Goal: Task Accomplishment & Management: Complete application form

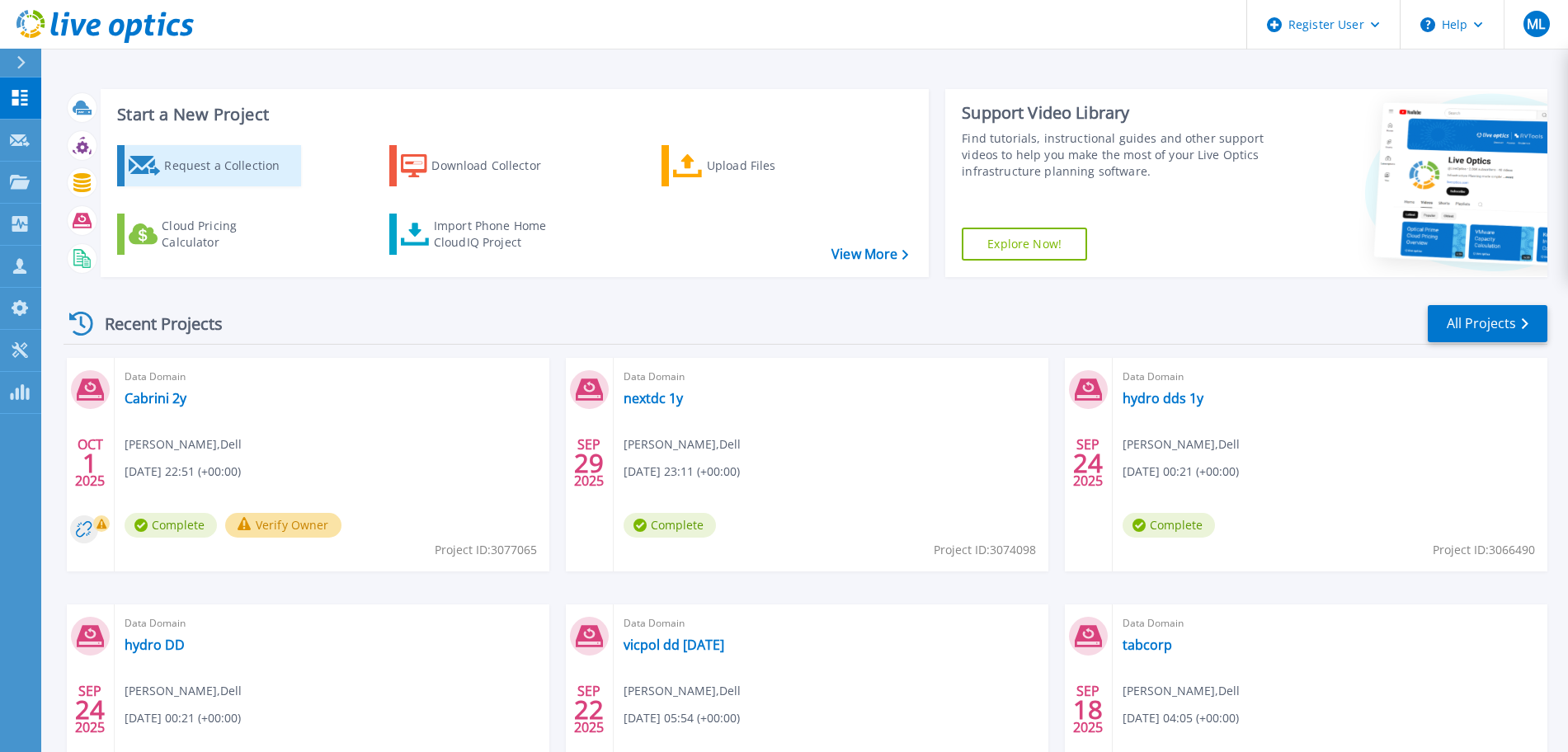
click at [260, 177] on div "Request a Collection" at bounding box center [230, 166] width 132 height 33
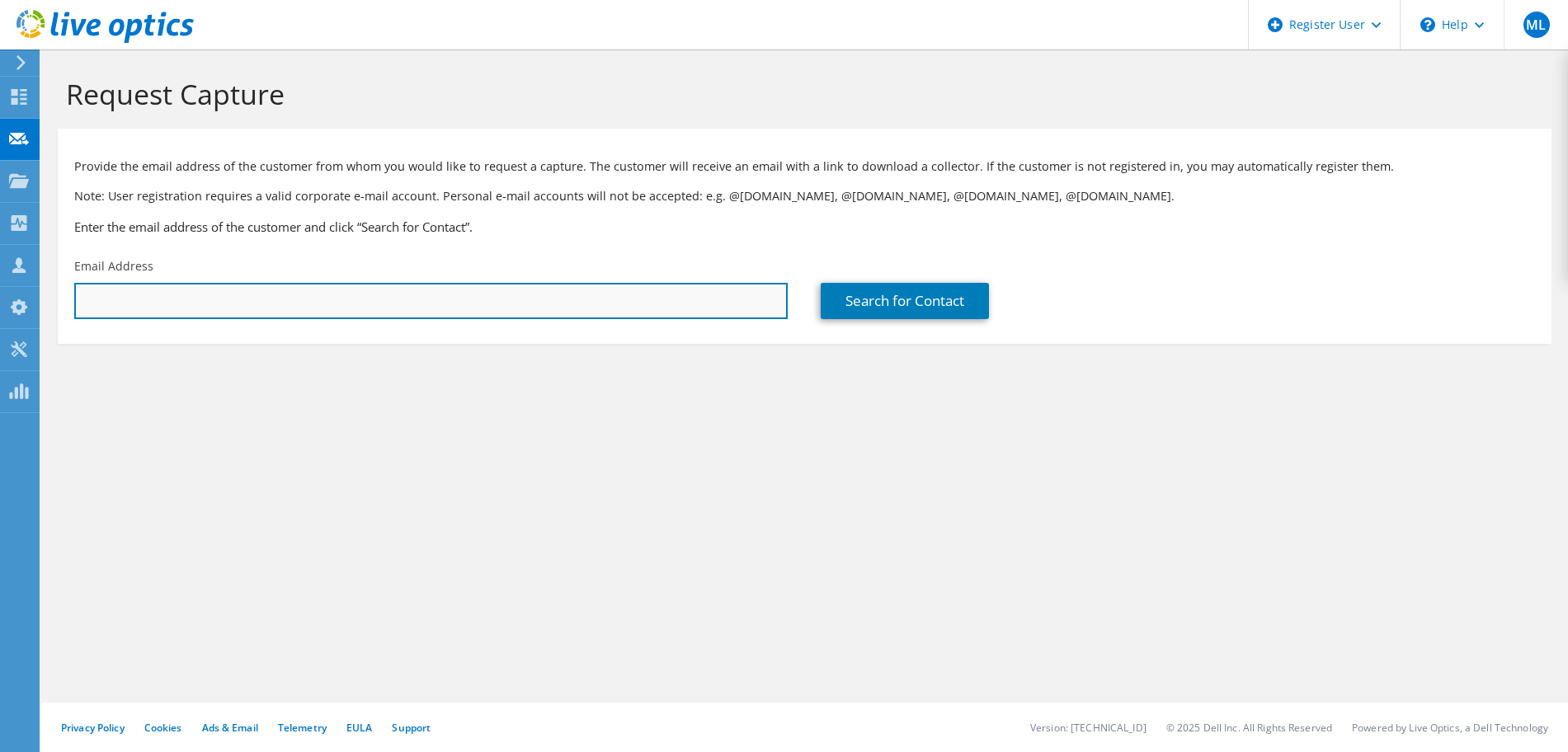
click at [333, 296] on input "text" at bounding box center [431, 300] width 713 height 36
paste input "gbos@warrnambool.vic.gov.au"
type input "gbos@warrnambool.vic.gov.au"
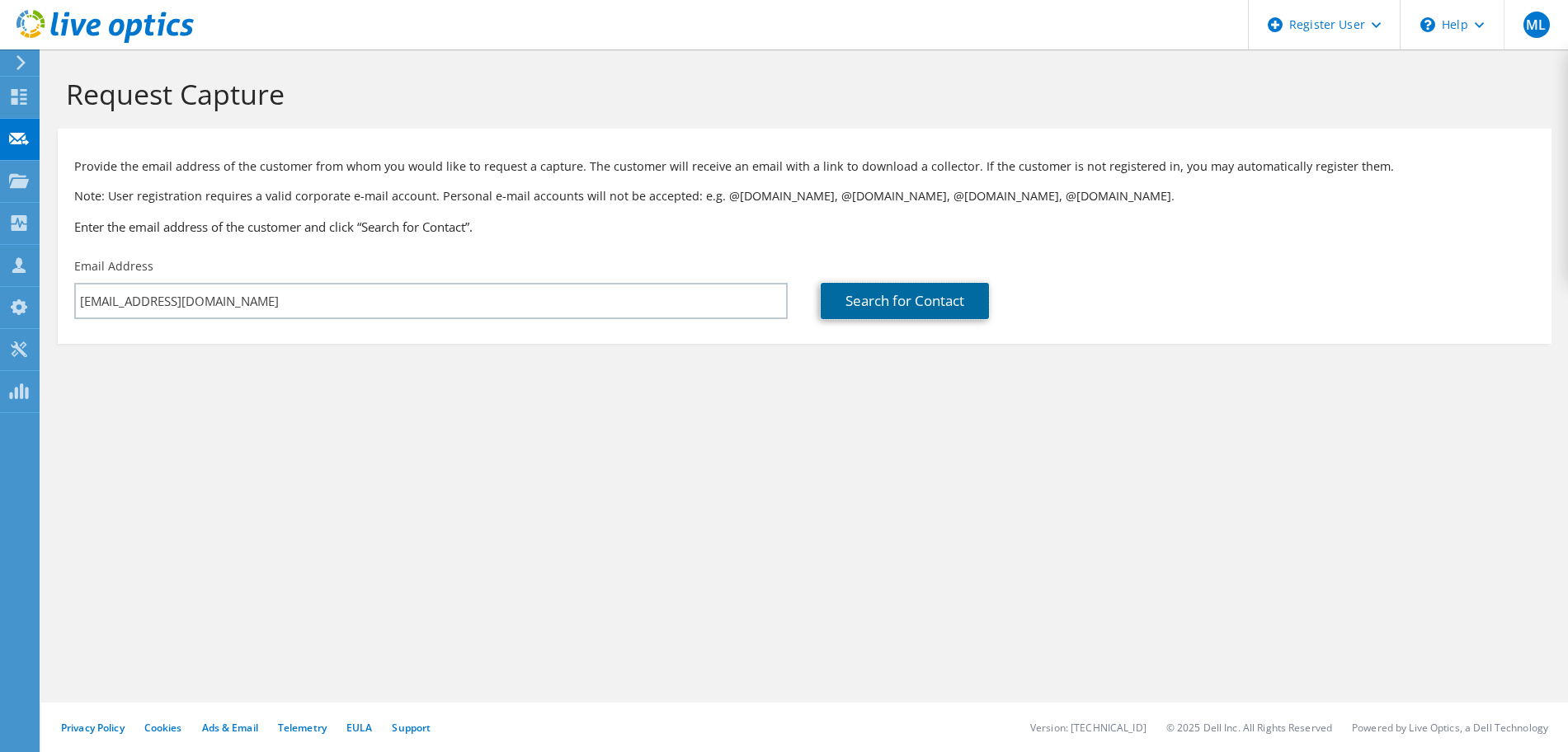
click at [878, 318] on link "Search for Contact" at bounding box center [904, 300] width 168 height 36
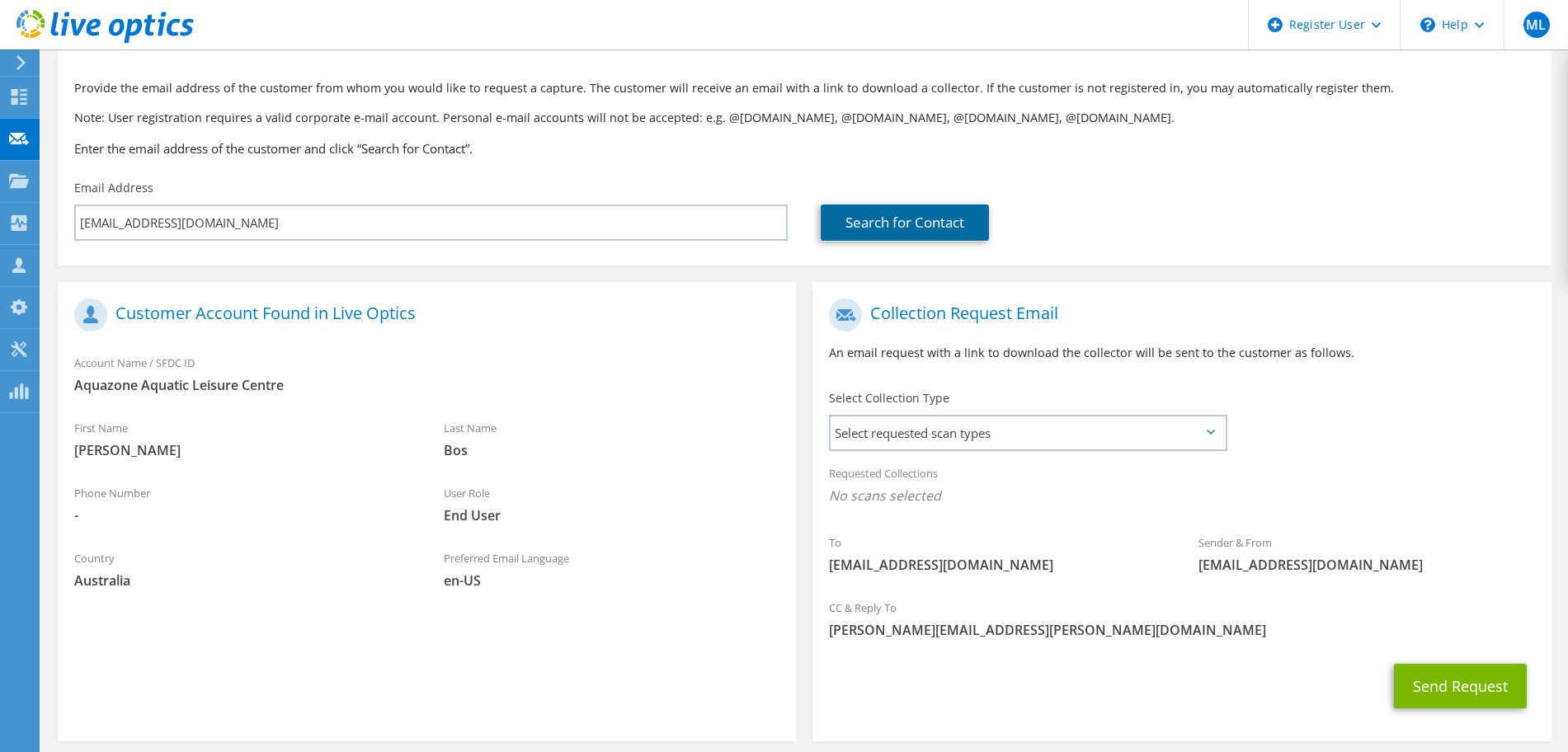
scroll to position [150, 0]
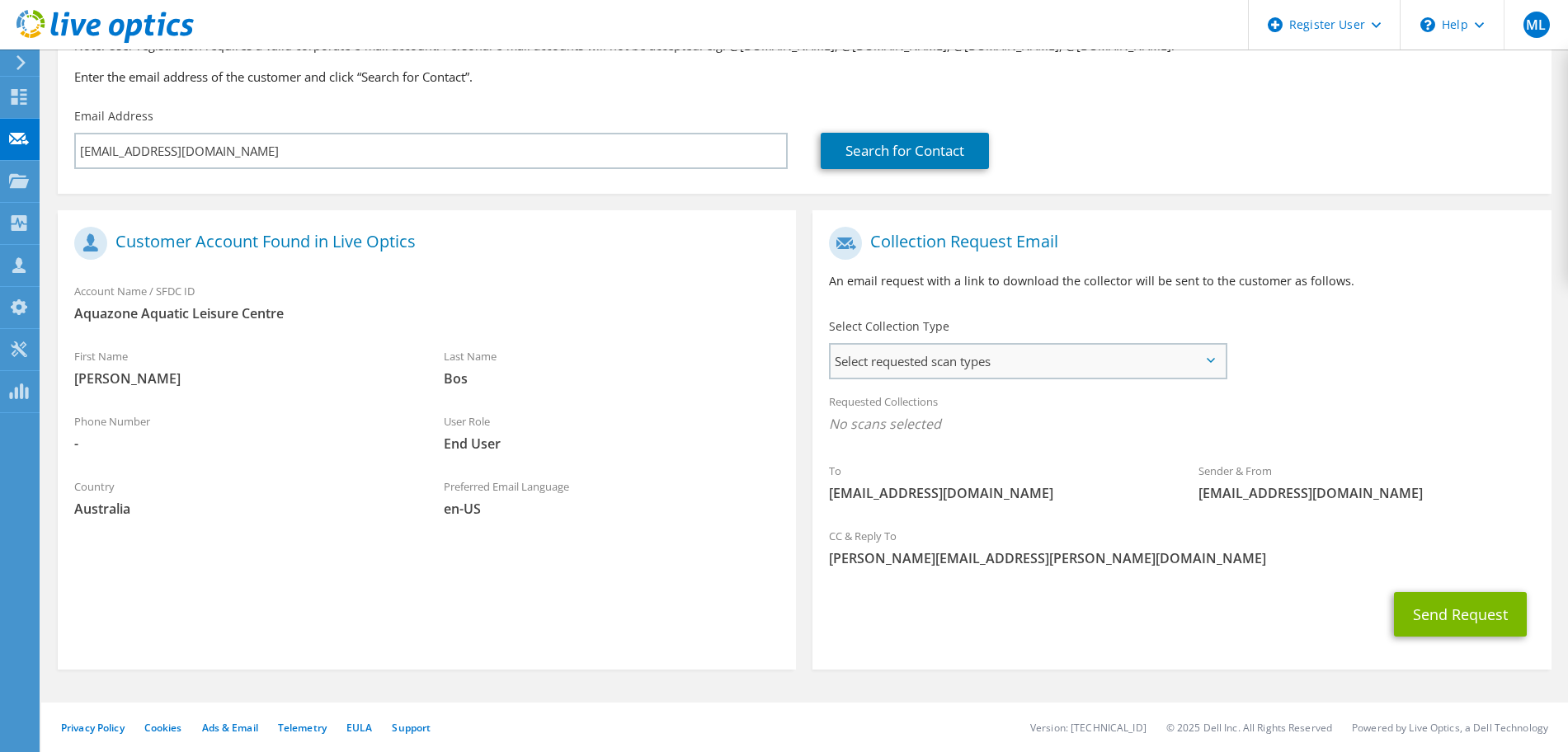
click at [1063, 365] on span "Select requested scan types" at bounding box center [1026, 361] width 393 height 33
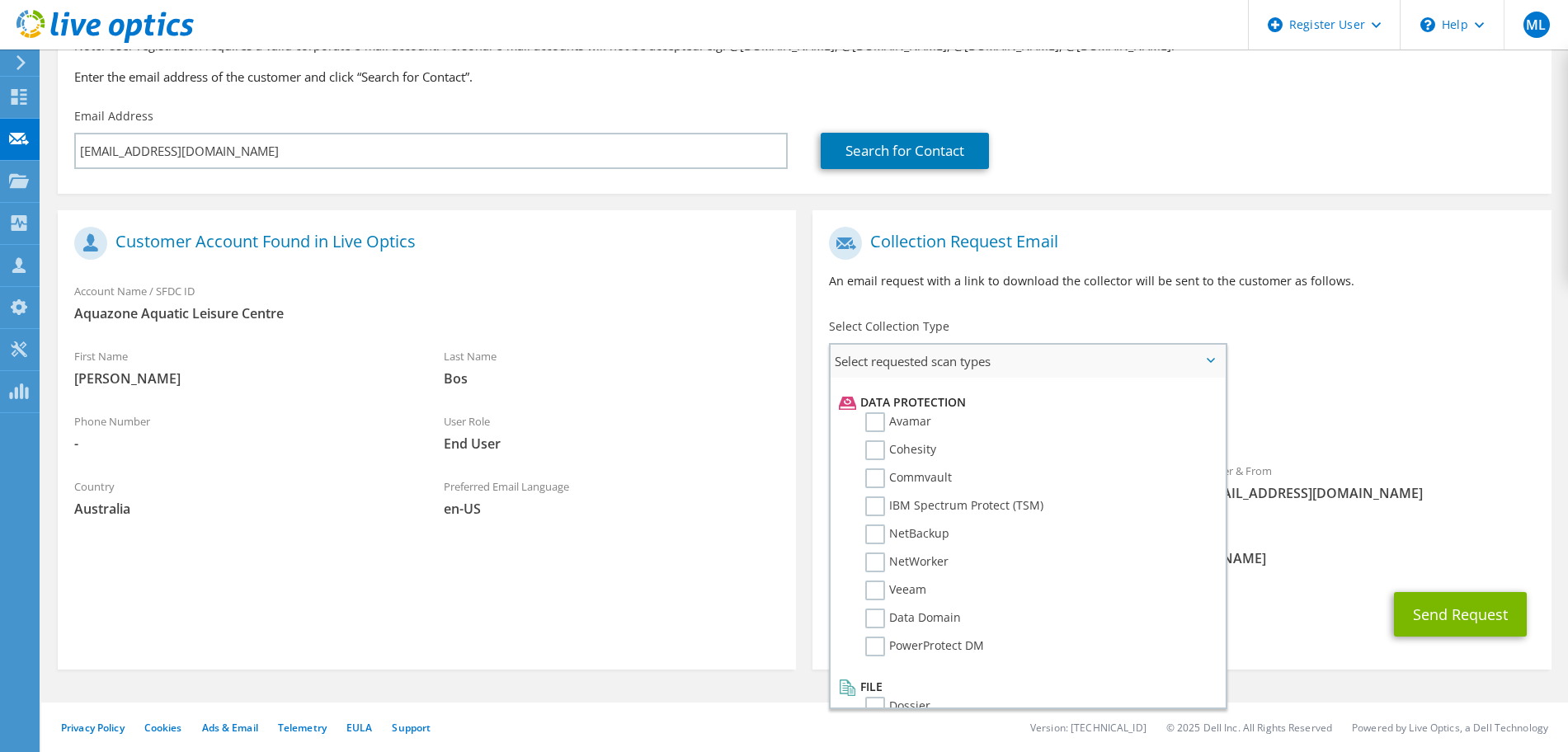
scroll to position [703, 0]
click at [870, 584] on label "Veeam" at bounding box center [895, 589] width 61 height 19
click at [0, 0] on input "Veeam" at bounding box center [0, 0] width 0 height 0
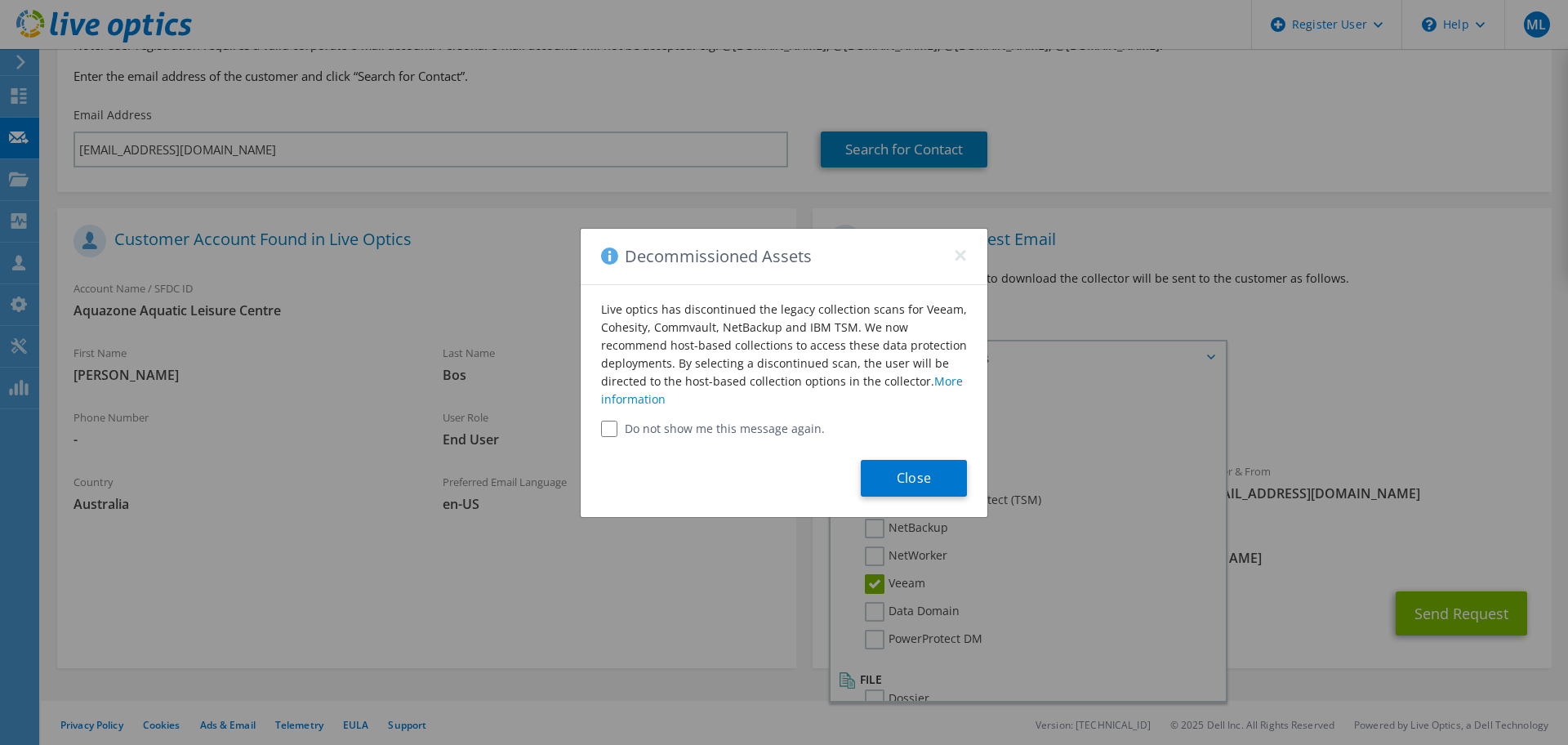
click at [763, 431] on label "Do not show me this message again." at bounding box center [784, 429] width 366 height 17
click at [707, 426] on label "Do not show me this message again." at bounding box center [784, 429] width 366 height 17
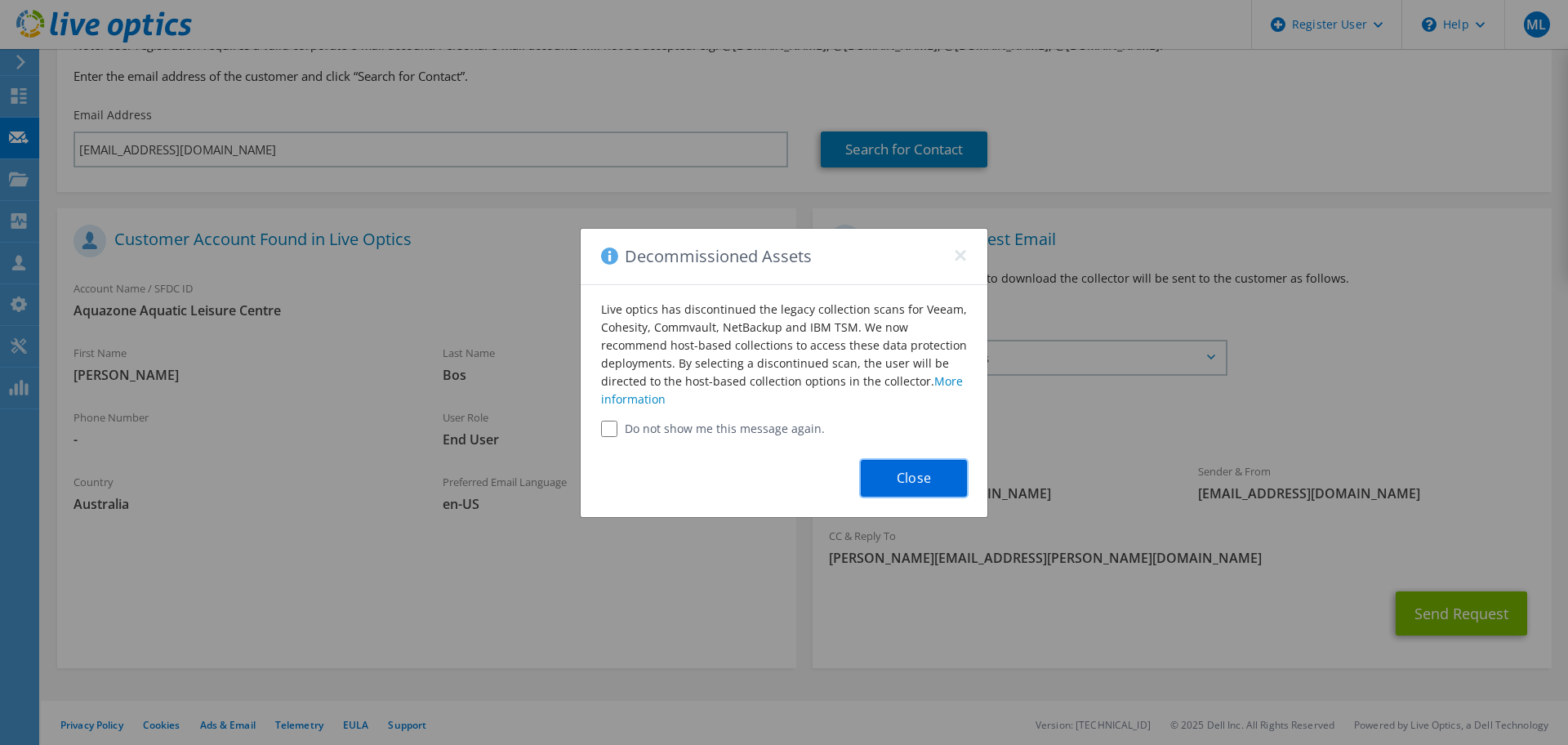
click at [918, 484] on button "Close" at bounding box center [914, 478] width 106 height 37
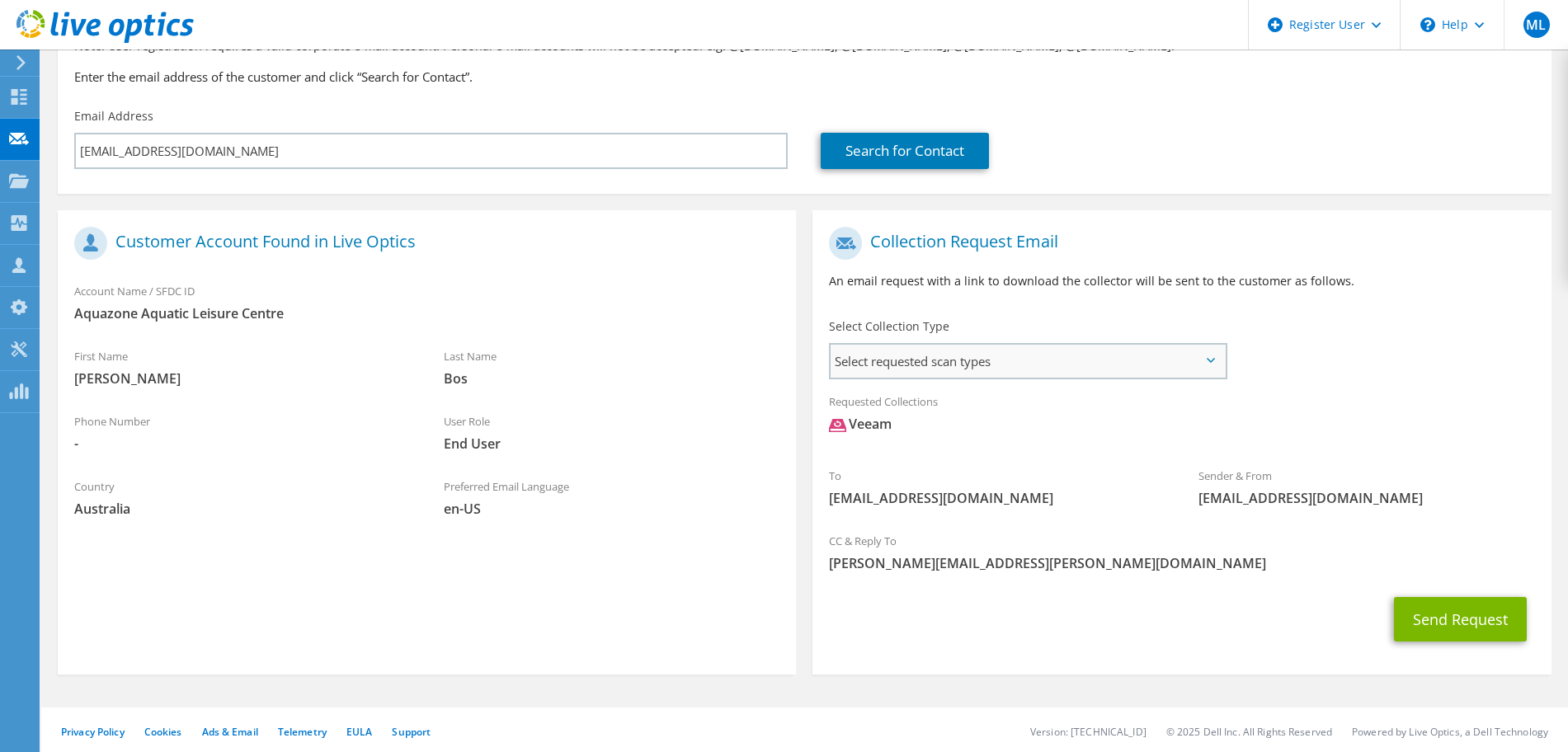
click at [1041, 368] on span "Select requested scan types" at bounding box center [1026, 361] width 393 height 33
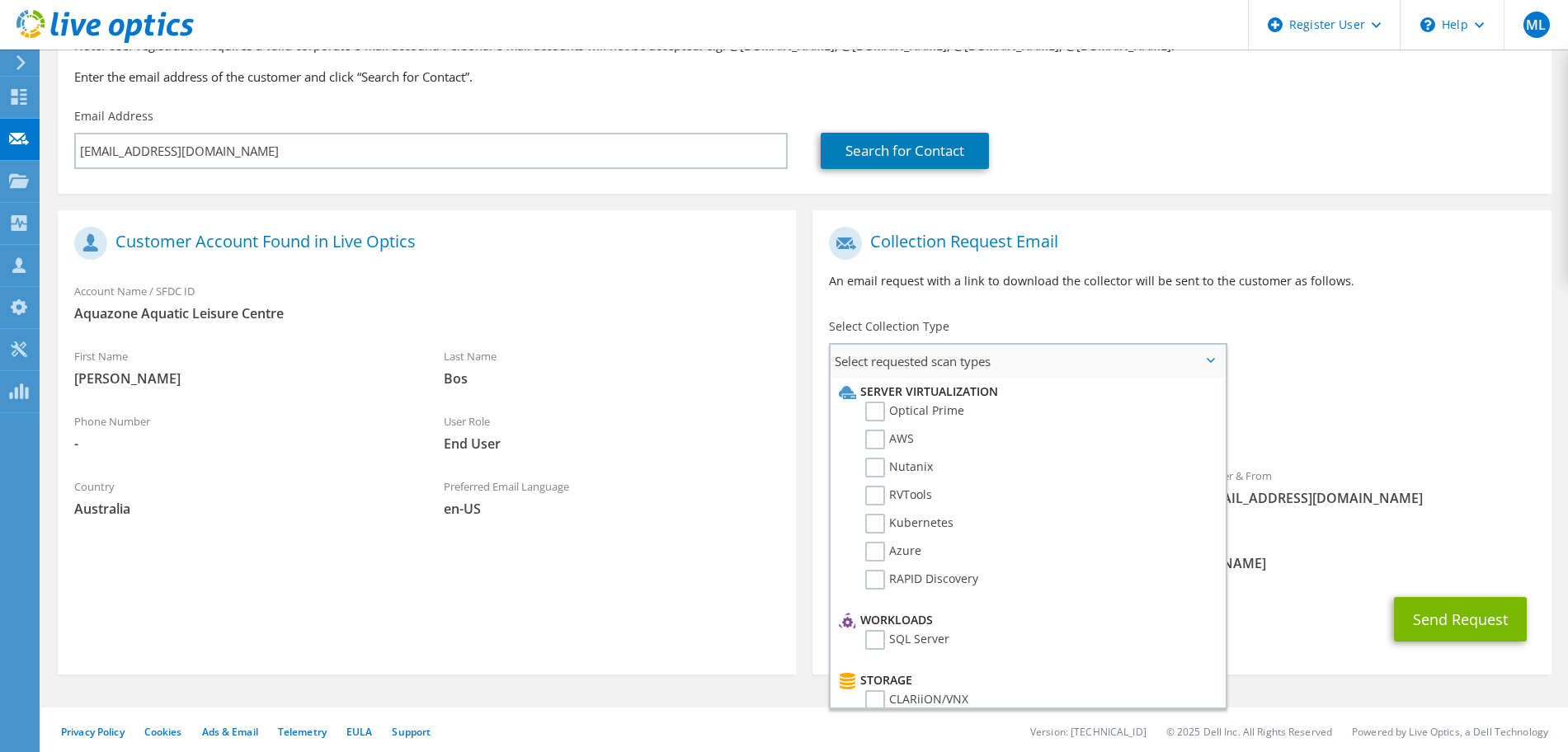
scroll to position [1, 0]
click at [882, 412] on label "Optical Prime" at bounding box center [914, 409] width 99 height 19
click at [0, 0] on input "Optical Prime" at bounding box center [0, 0] width 0 height 0
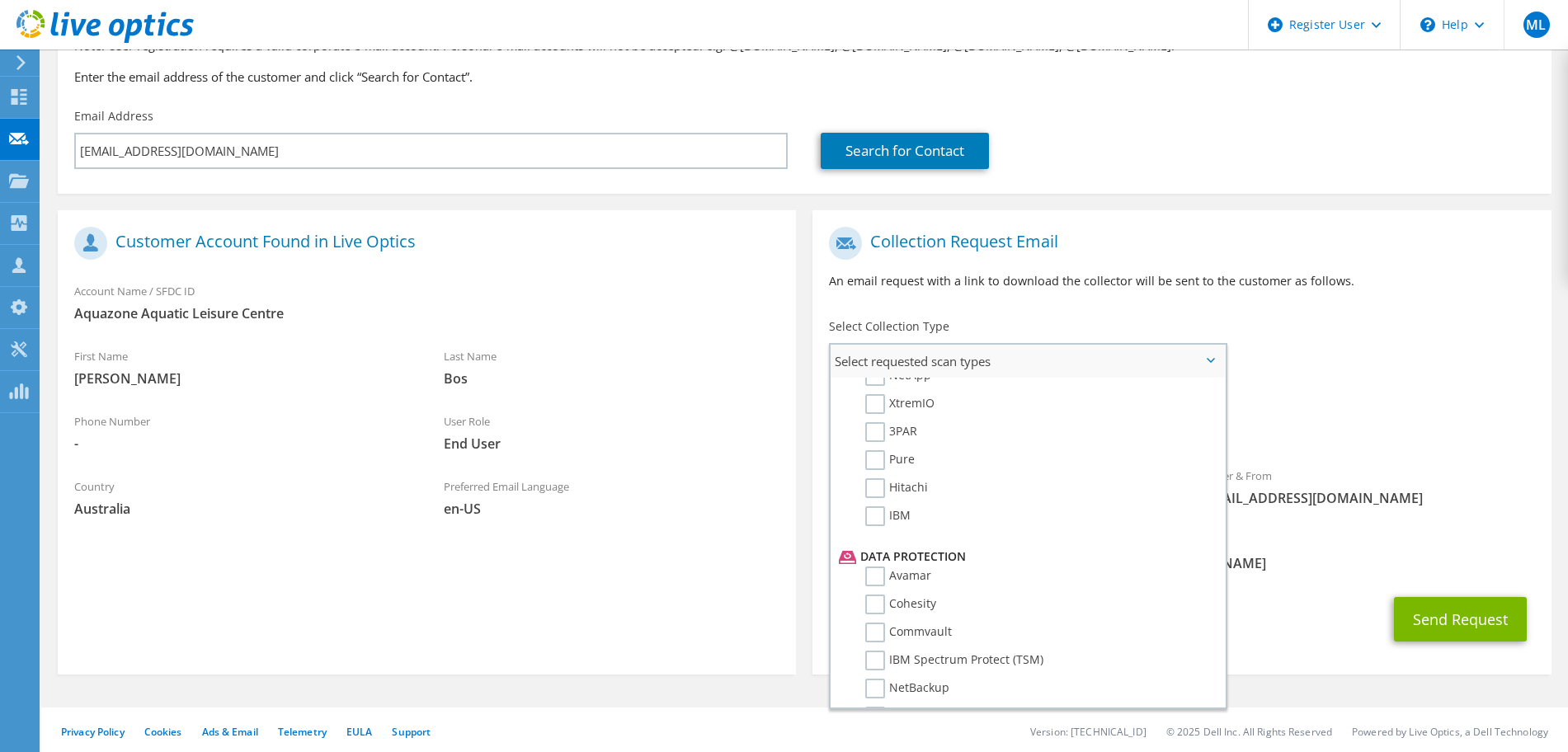
scroll to position [728, 0]
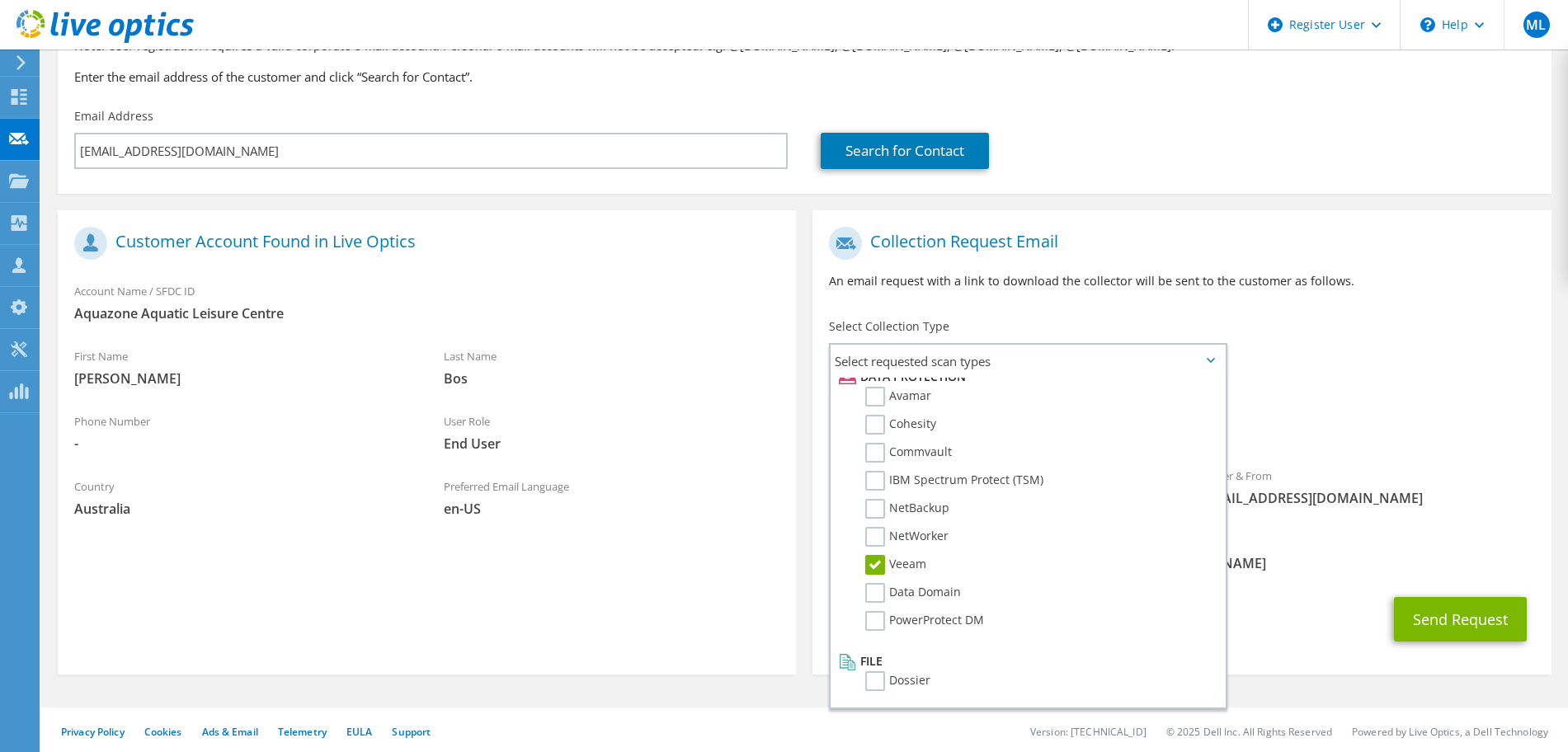
click at [1374, 368] on div "To gbos@warrnambool.vic.gov.au Sender & From liveoptics@liveoptics.com" at bounding box center [1181, 370] width 738 height 305
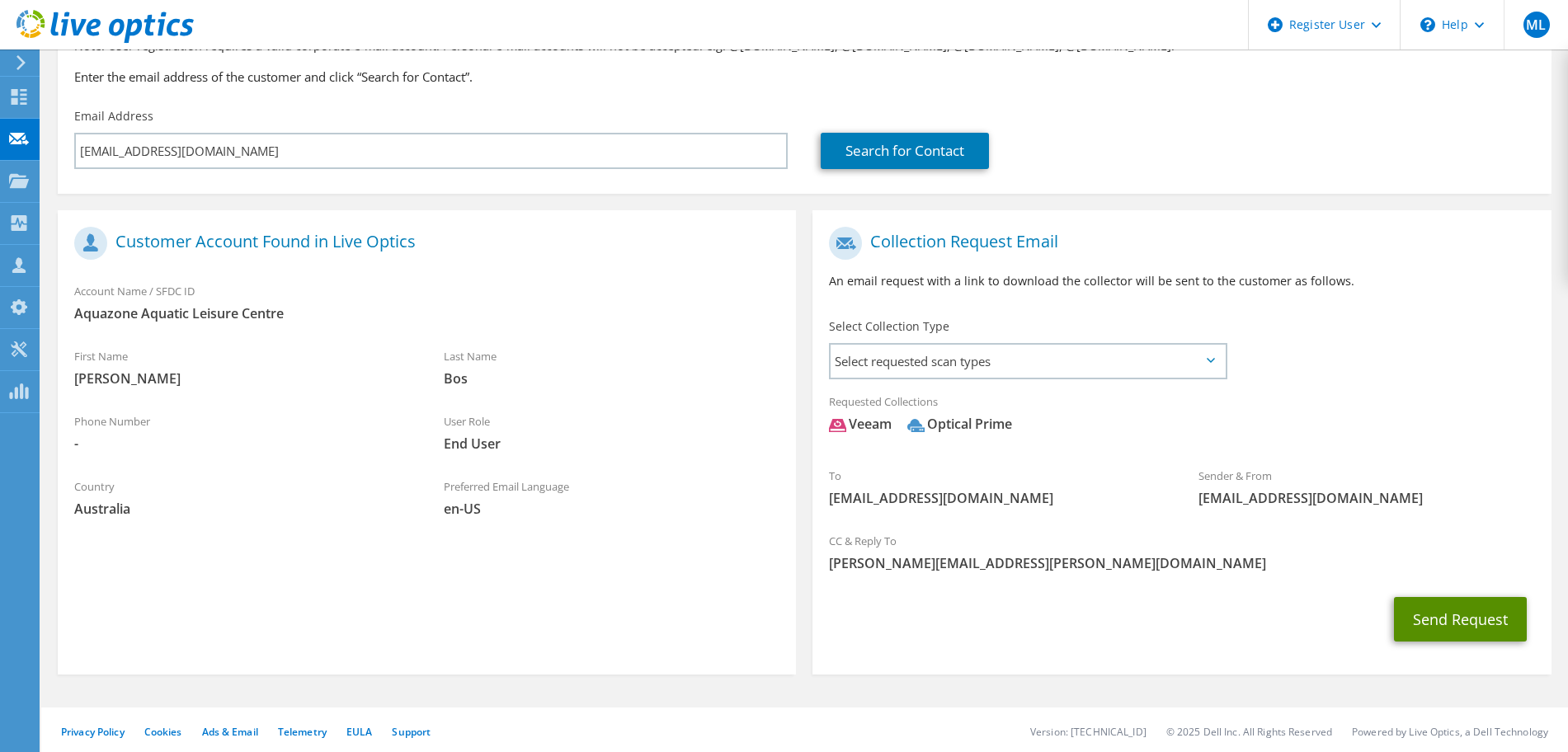
click at [1459, 612] on button "Send Request" at bounding box center [1459, 619] width 133 height 45
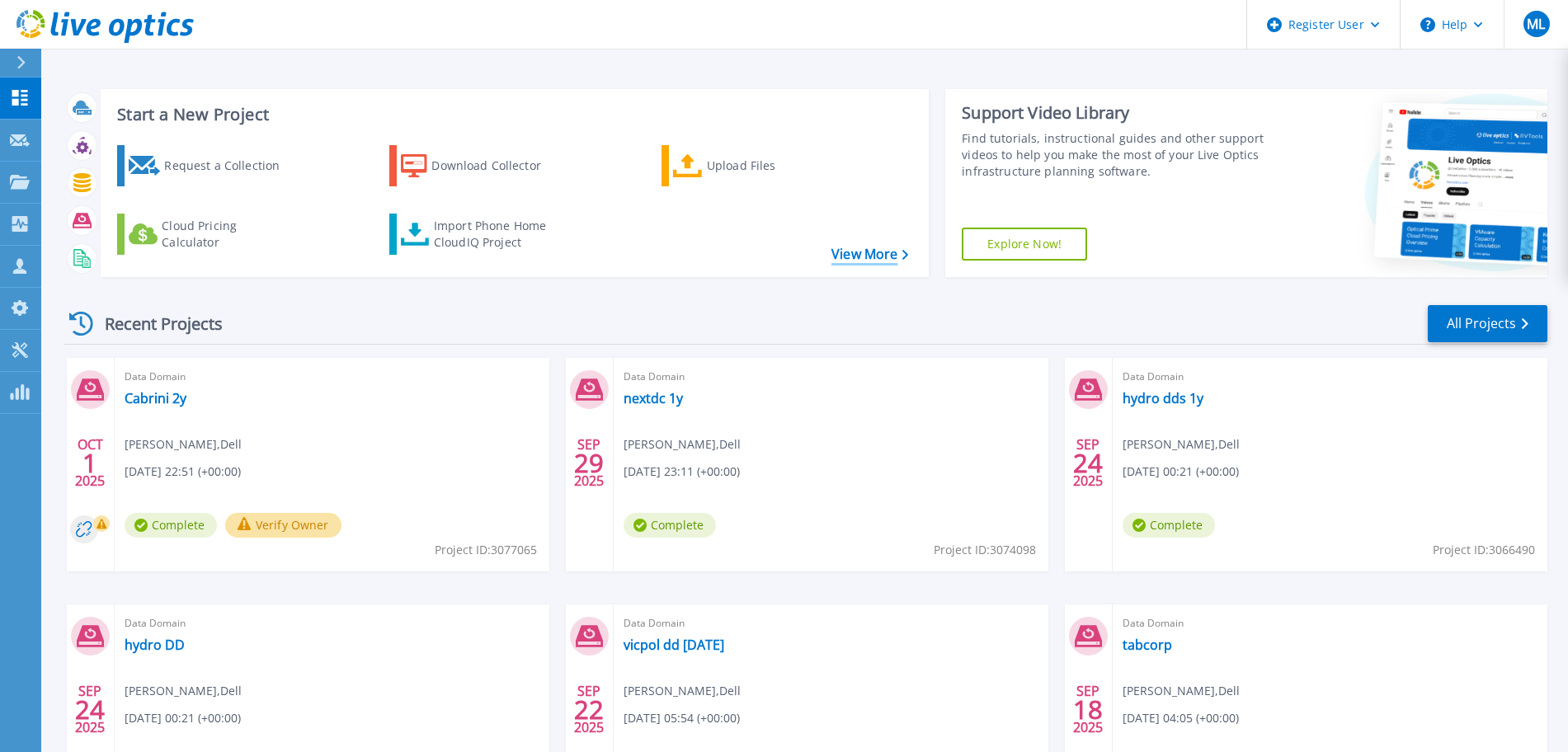
click at [884, 252] on link "View More" at bounding box center [869, 253] width 77 height 16
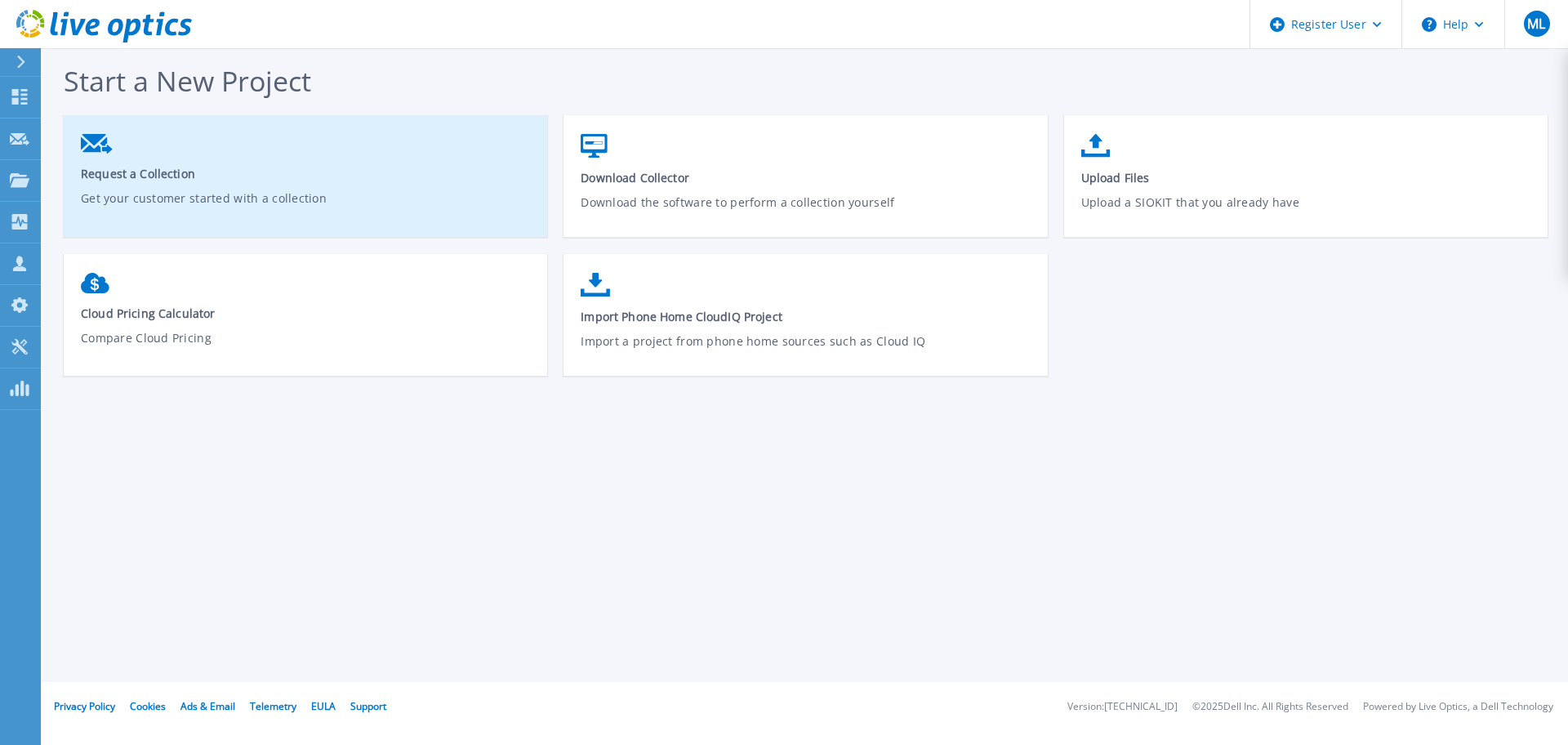
click at [97, 143] on icon at bounding box center [97, 143] width 32 height 19
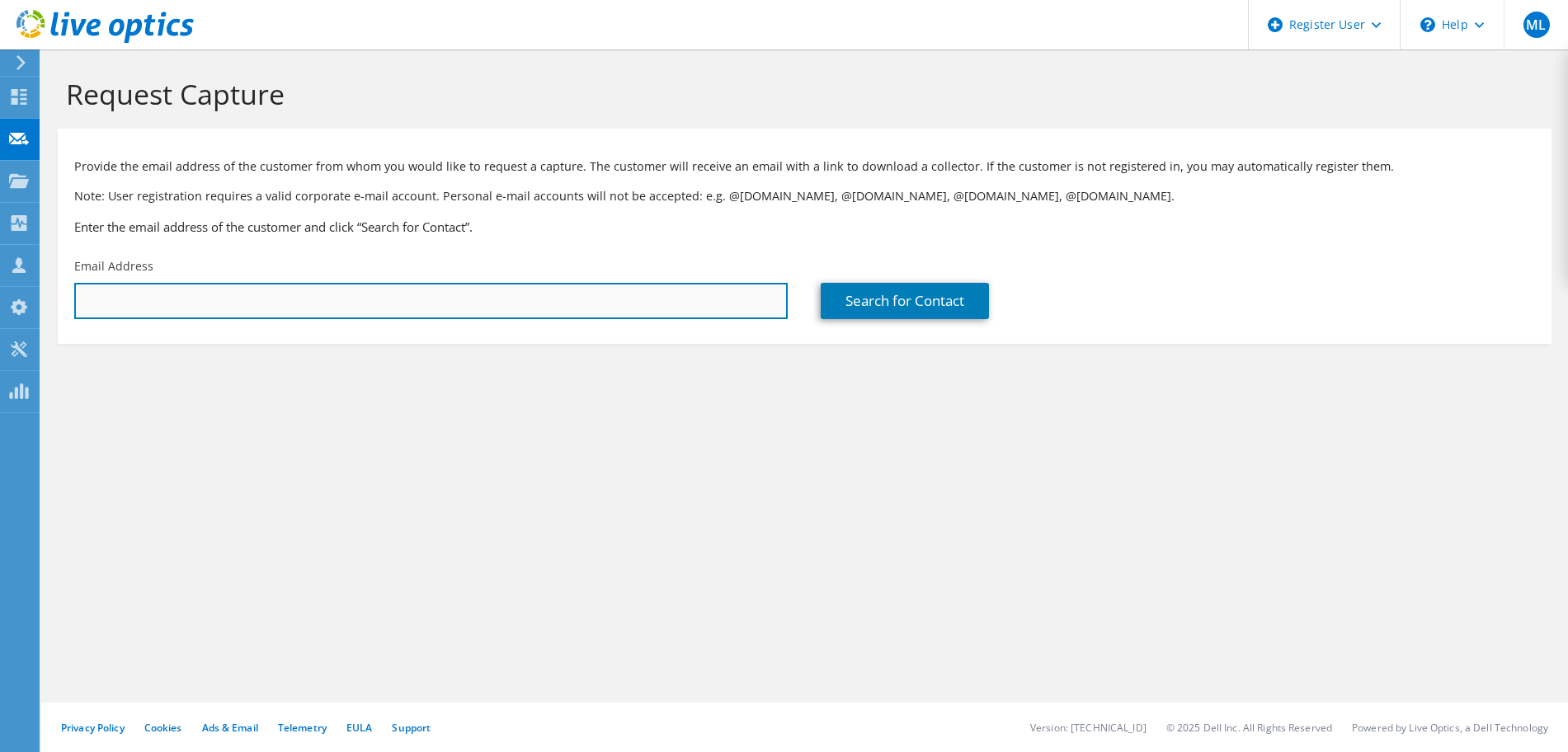
click at [712, 294] on input "text" at bounding box center [431, 300] width 713 height 36
paste input "Marc.Futol@Ethan.com.au"
type input "Marc.Futol@Ethan.com.au"
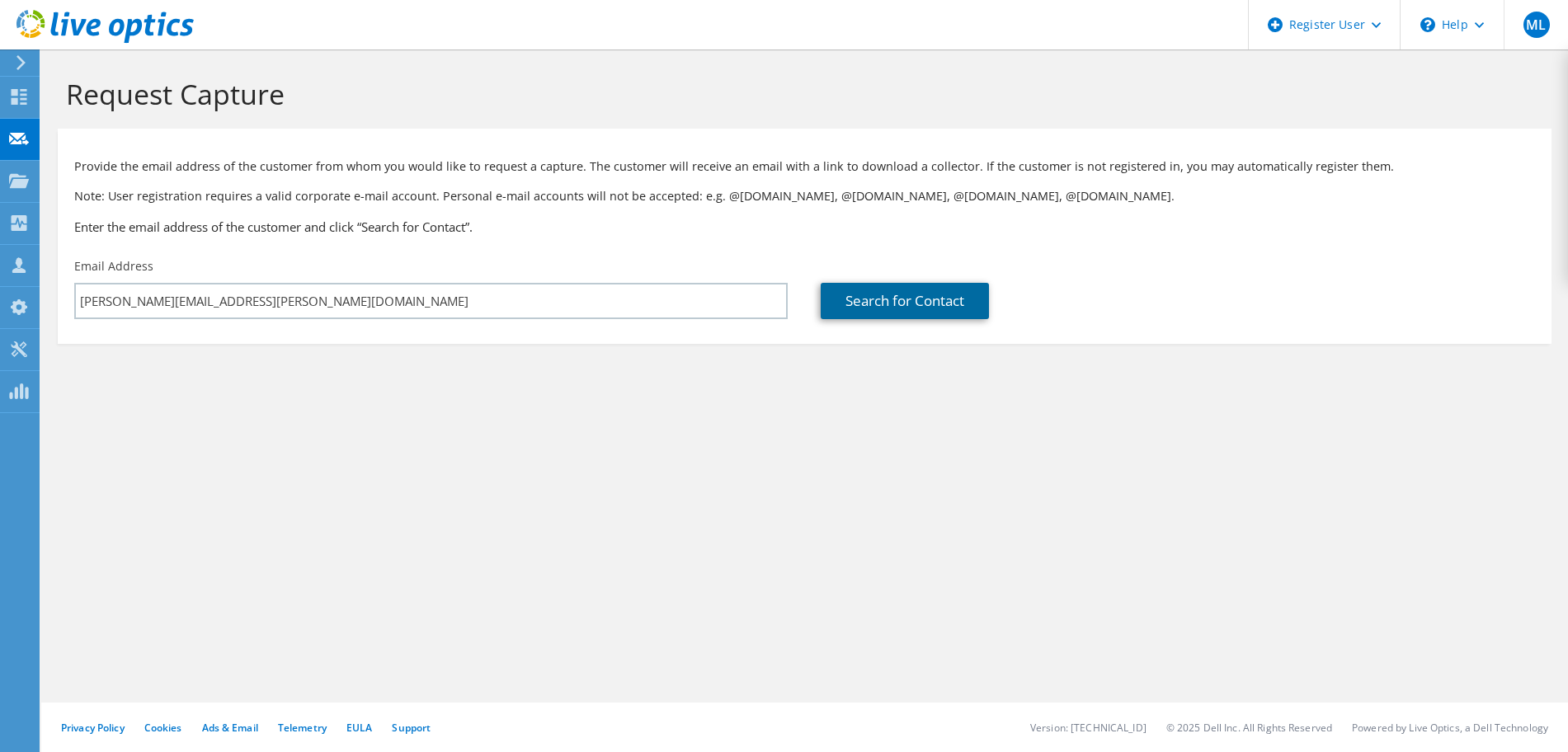
click at [901, 304] on link "Search for Contact" at bounding box center [904, 300] width 168 height 36
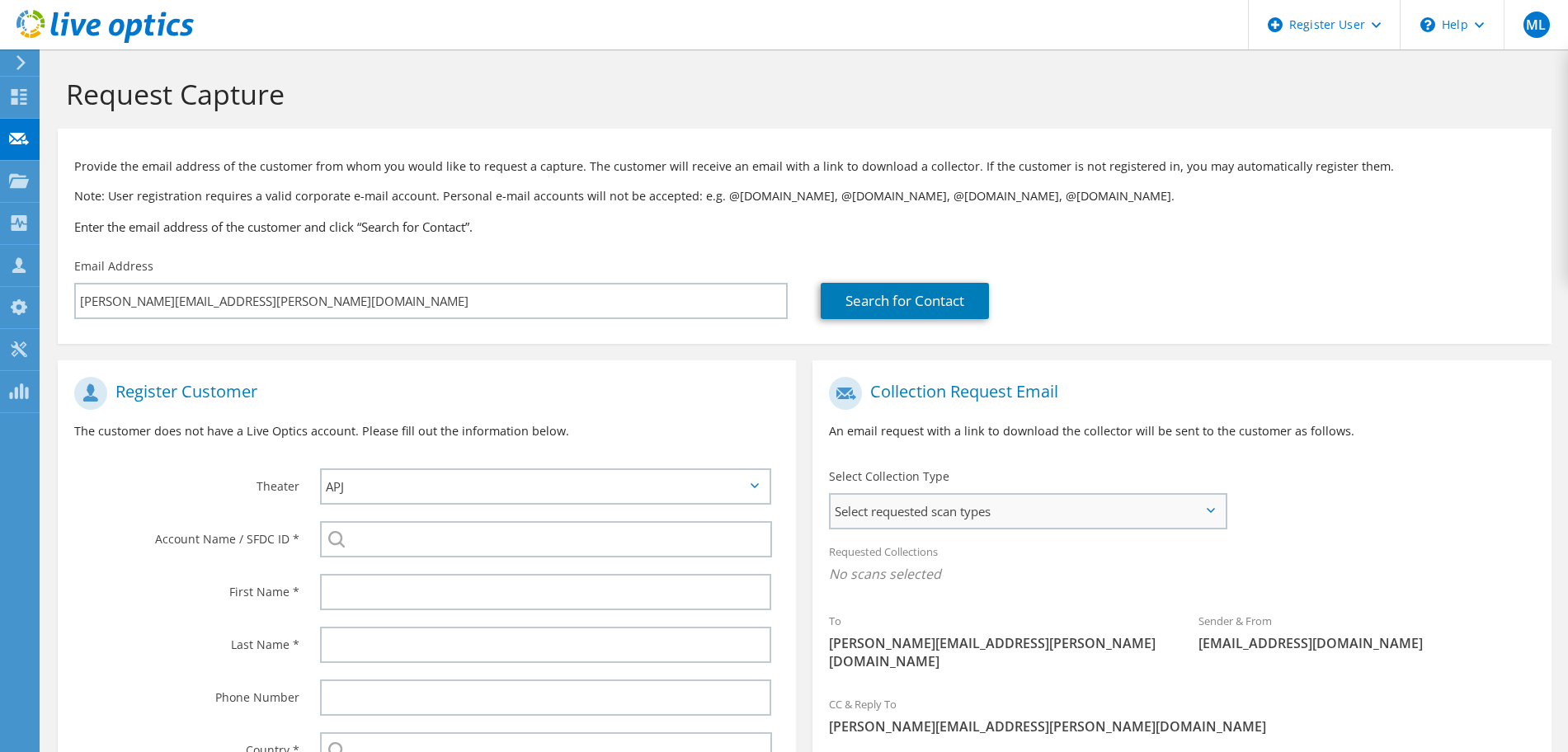
click at [1006, 507] on span "Select requested scan types" at bounding box center [1026, 512] width 393 height 33
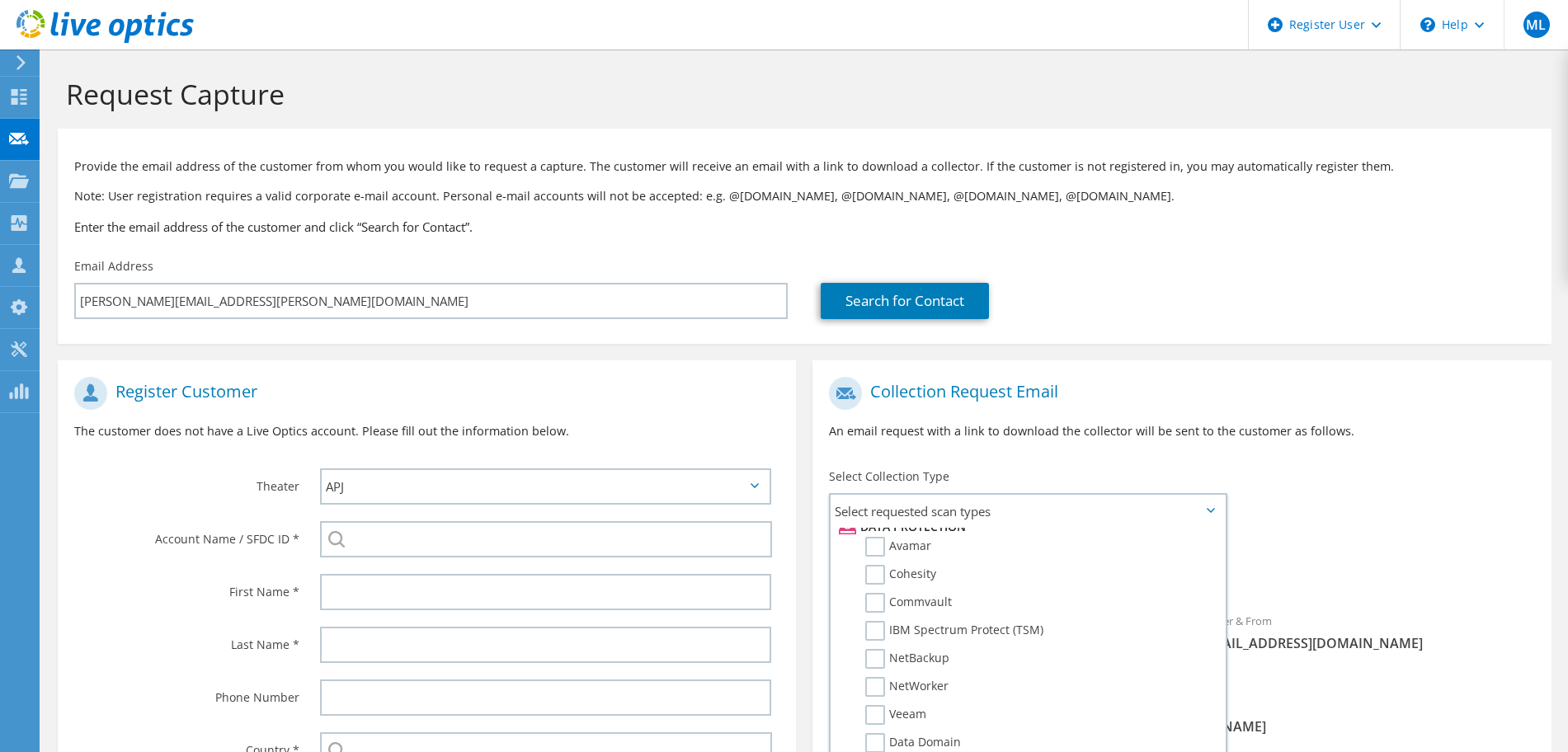
scroll to position [185, 0]
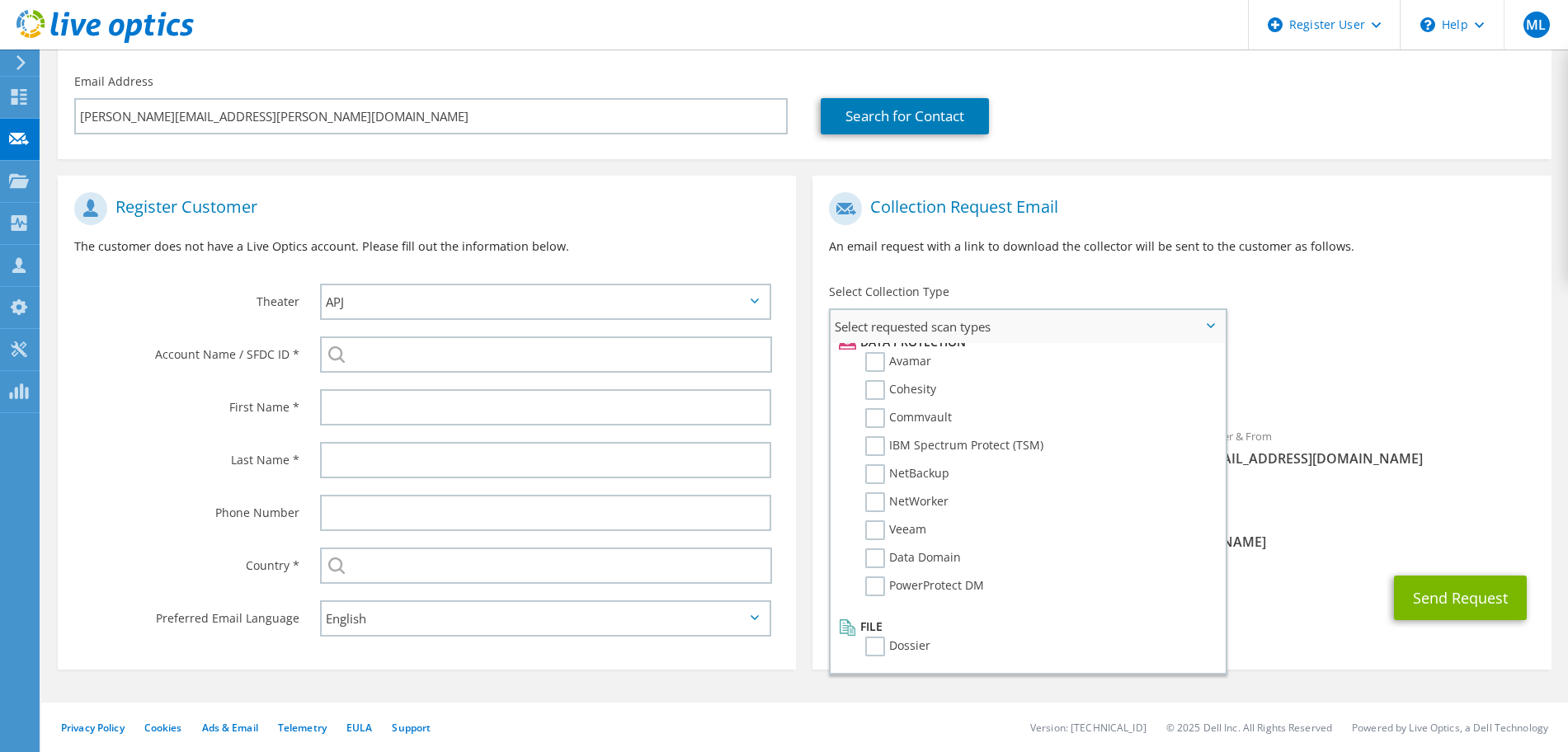
click at [899, 489] on li "NetBackup" at bounding box center [1025, 478] width 381 height 28
click at [892, 502] on label "NetWorker" at bounding box center [907, 501] width 84 height 19
click at [0, 0] on input "NetWorker" at bounding box center [0, 0] width 0 height 0
click at [1414, 421] on div "Requested Collections No scans selected NetWorker" at bounding box center [1181, 386] width 738 height 74
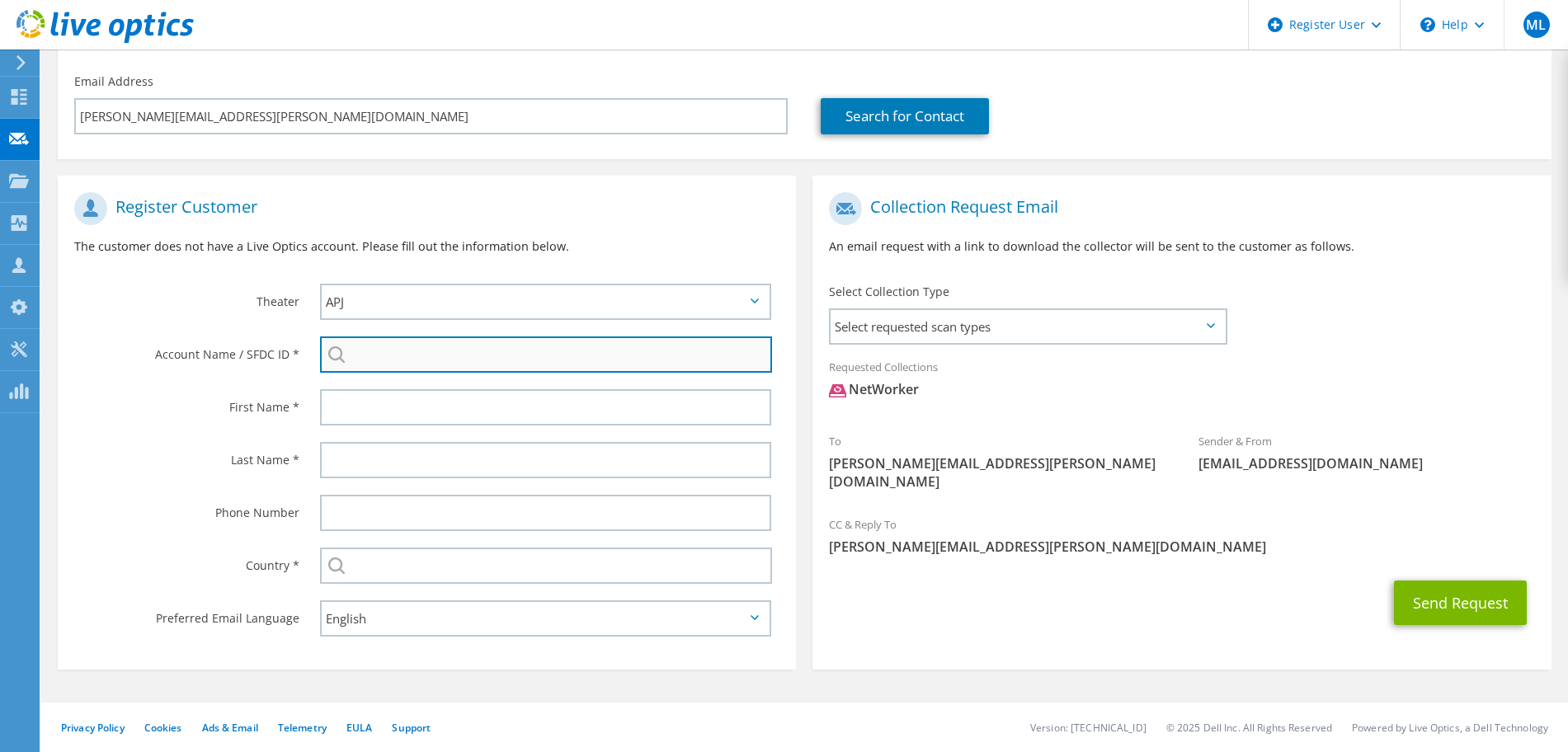
click at [410, 363] on input "search" at bounding box center [545, 354] width 451 height 36
paste input "3349002987"
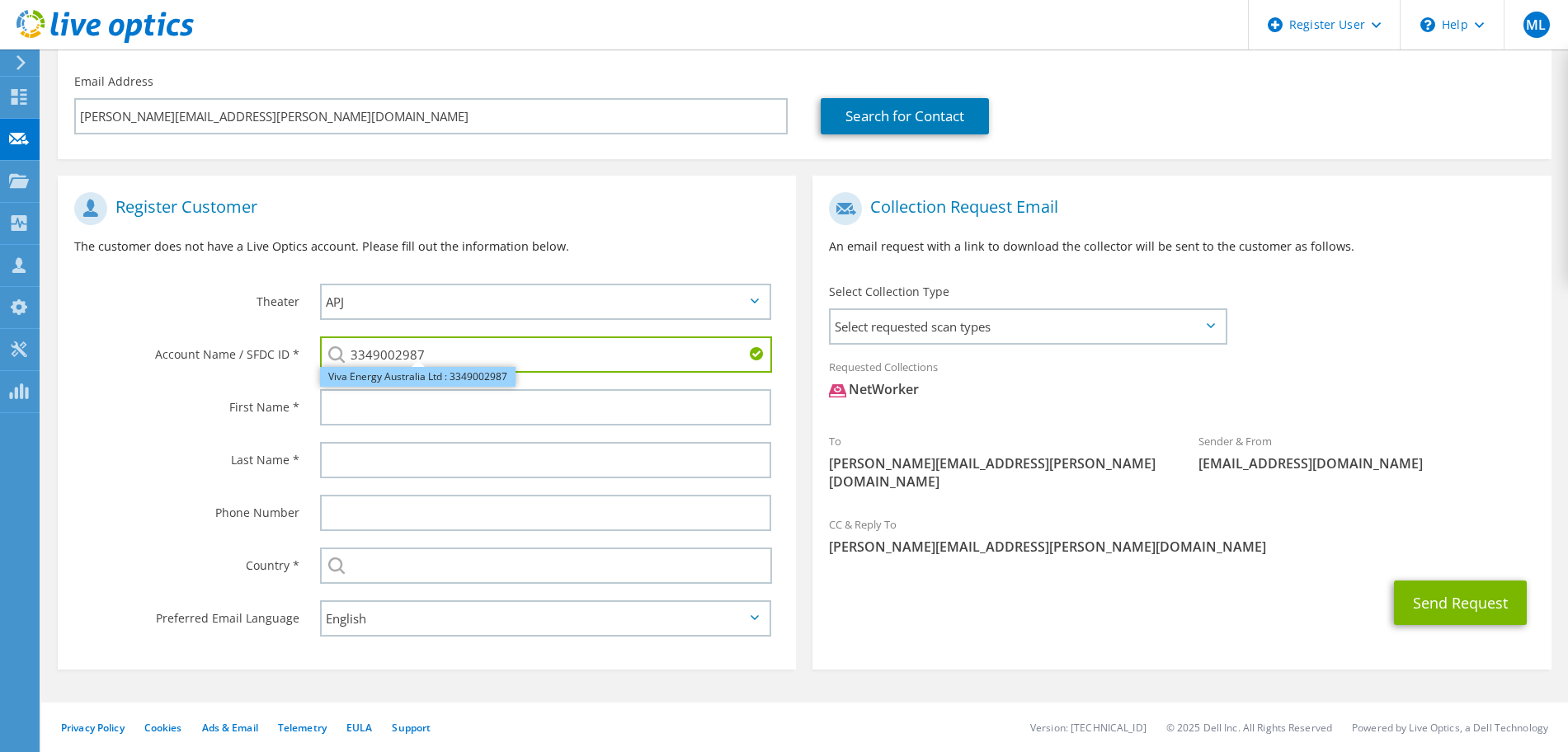
click at [457, 370] on li "Viva Energy Australia Ltd : 3349002987" at bounding box center [417, 376] width 195 height 19
type input "Viva Energy Australia Ltd : 3349002987"
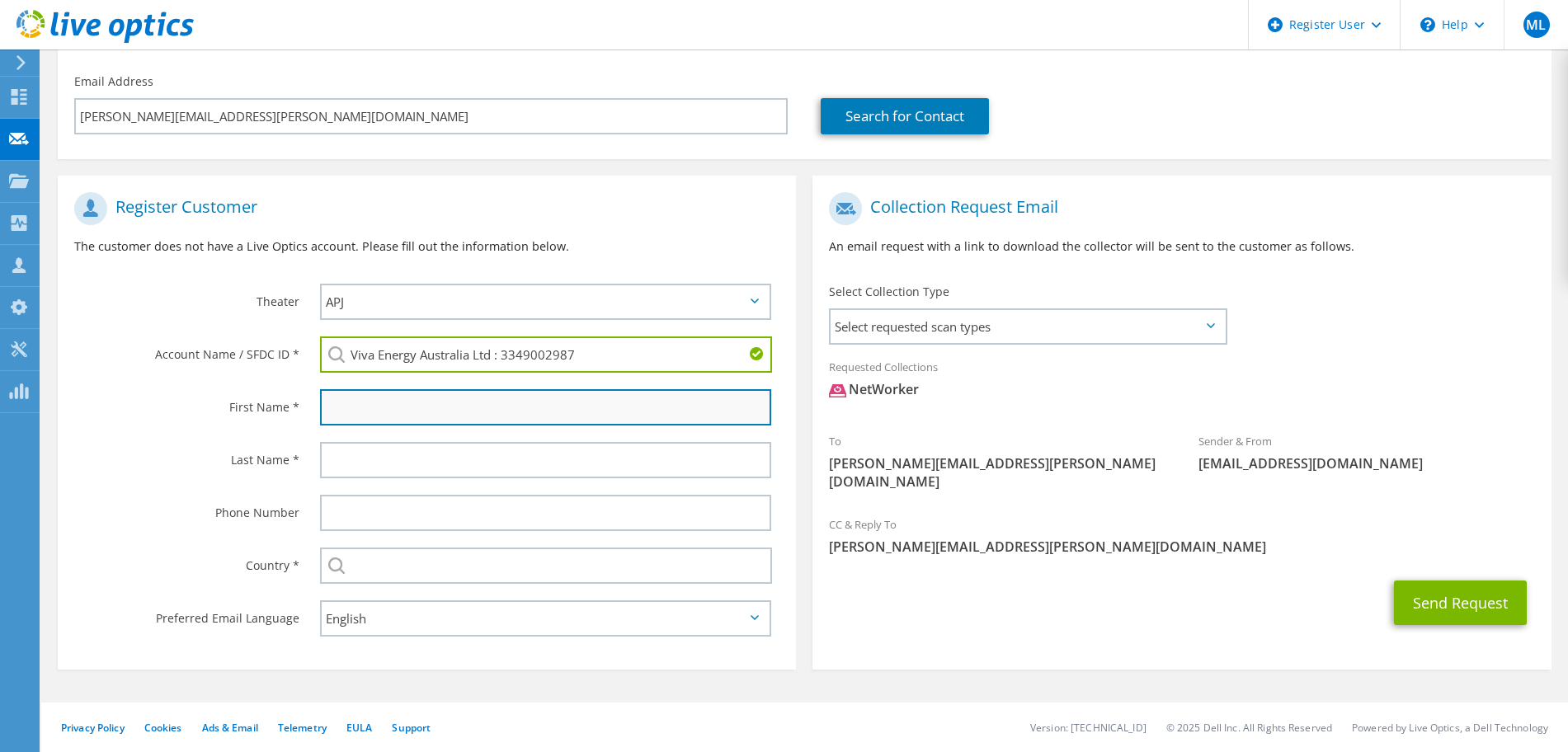
click at [442, 400] on input "text" at bounding box center [545, 407] width 451 height 36
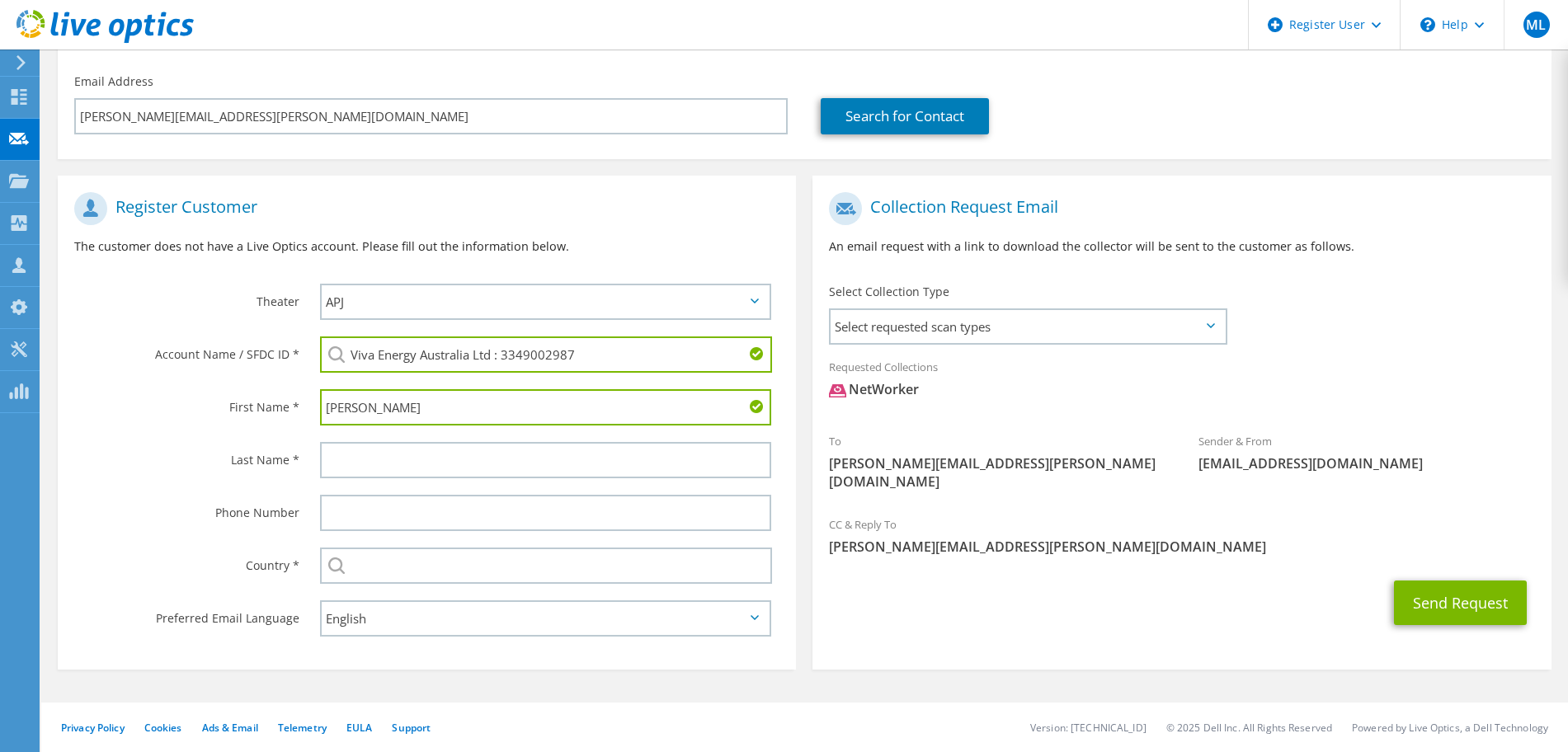
type input "Marc"
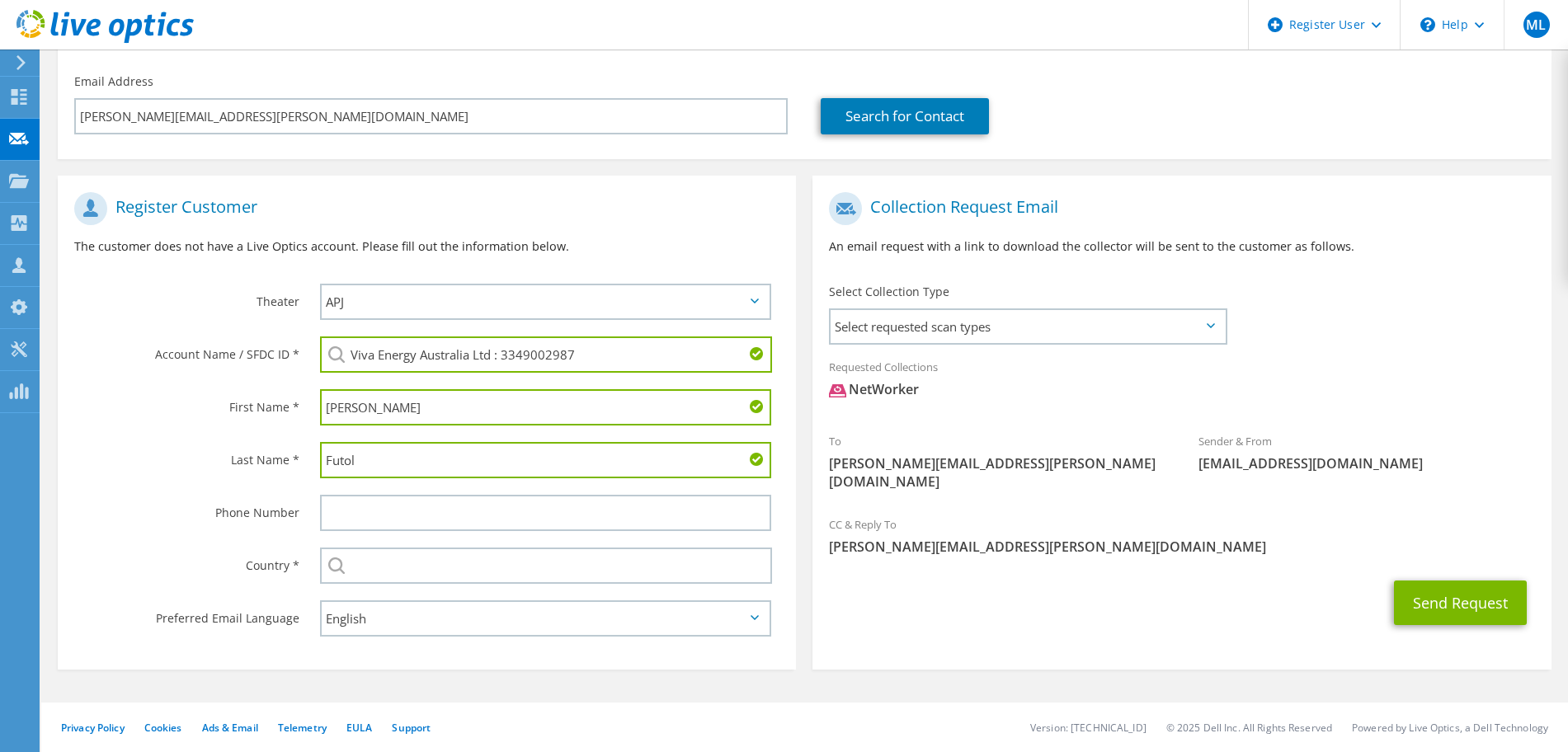
type input "Futol"
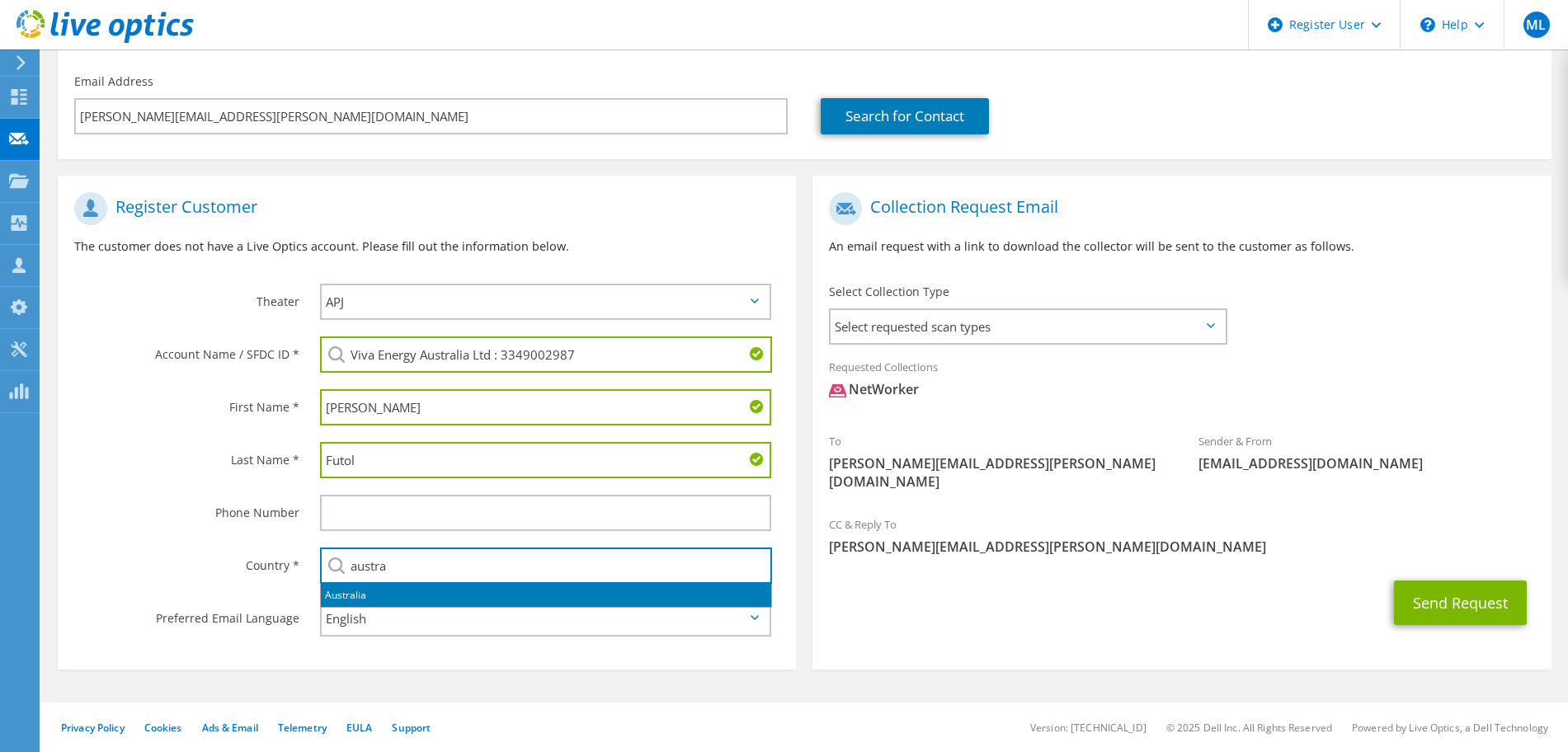
click at [467, 598] on li "Australia" at bounding box center [545, 594] width 451 height 23
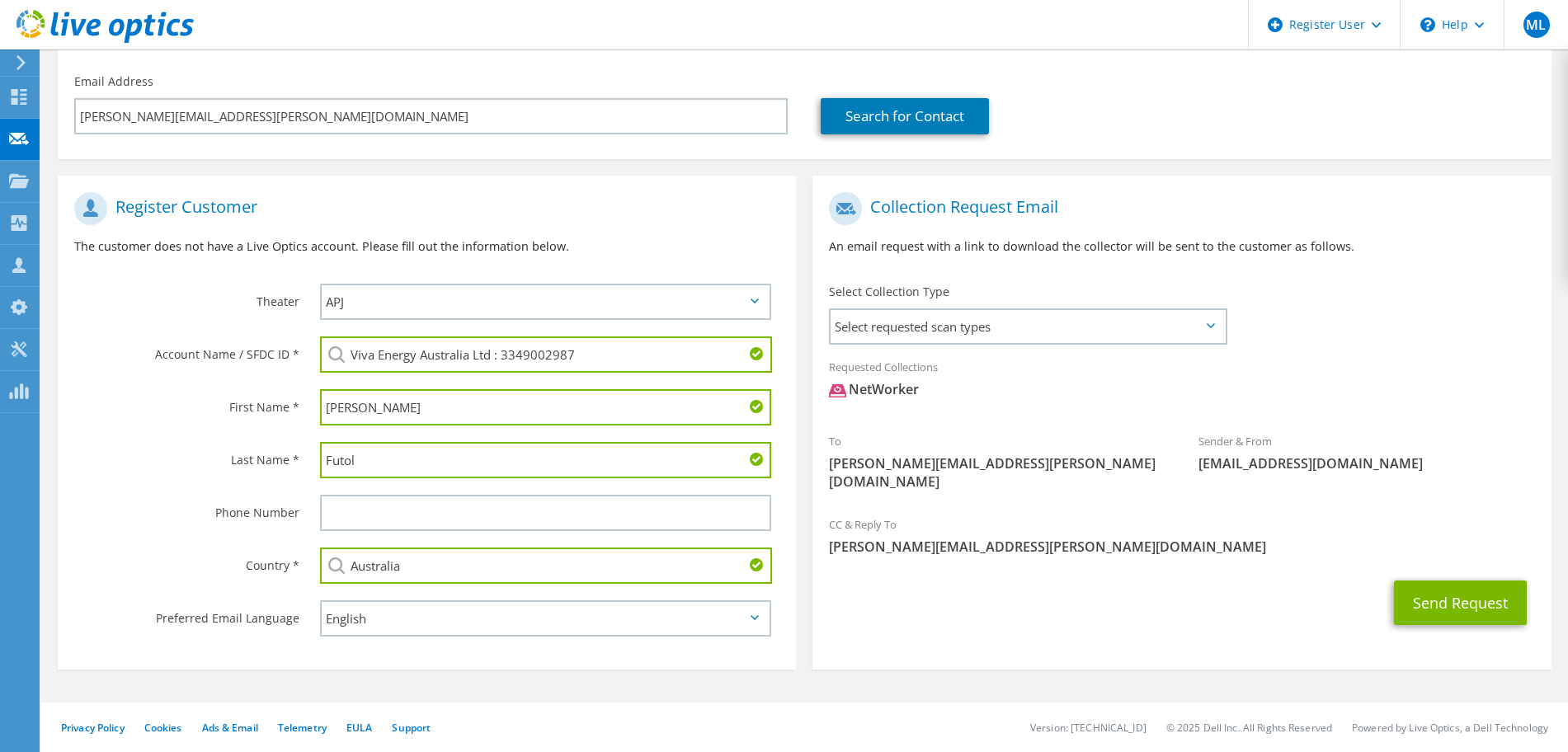
type input "Australia"
click at [925, 621] on section "Collection Request Email An email request with a link to download the collector…" at bounding box center [1181, 422] width 738 height 494
click at [1453, 584] on button "Send Request" at bounding box center [1459, 603] width 133 height 45
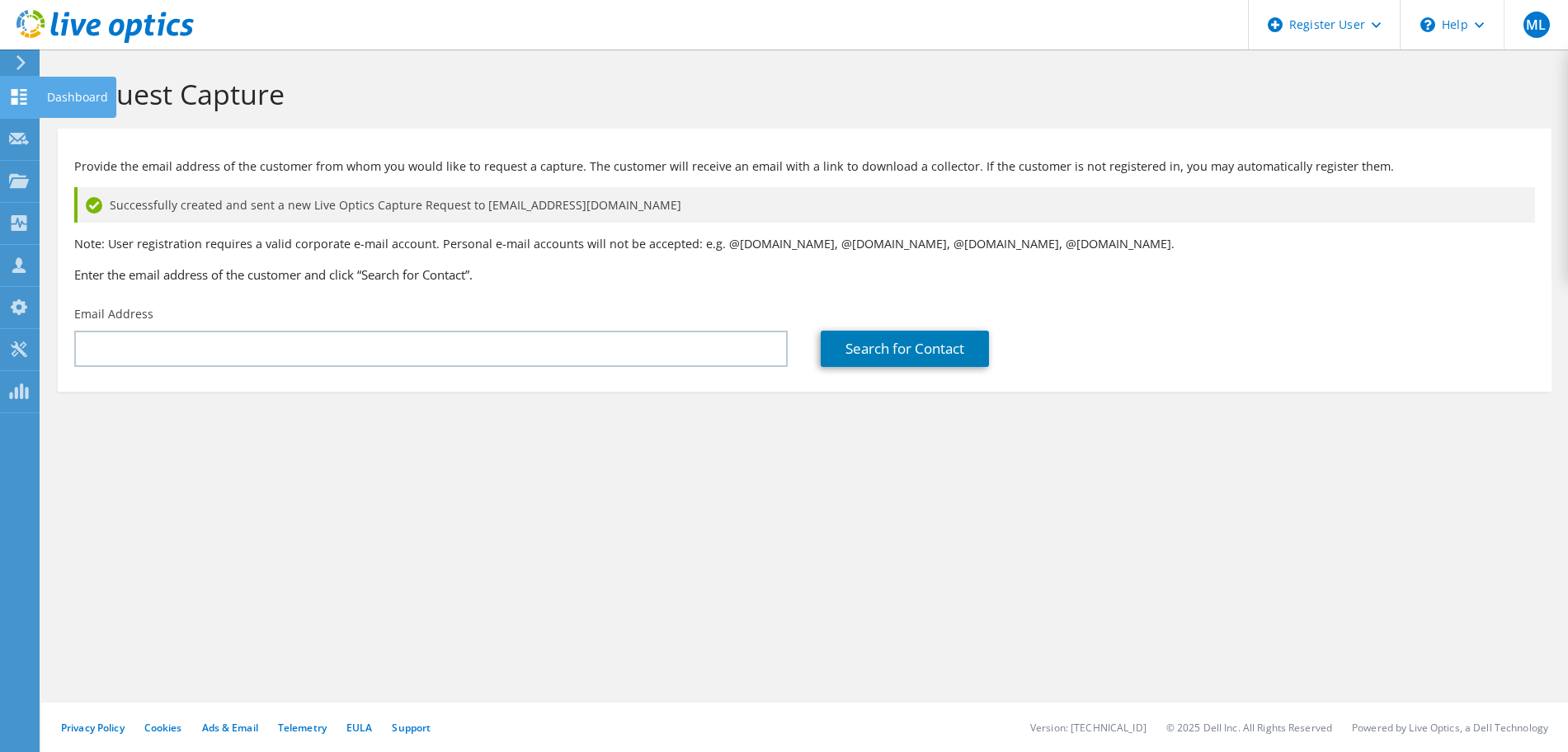
click at [13, 89] on icon at bounding box center [19, 97] width 20 height 16
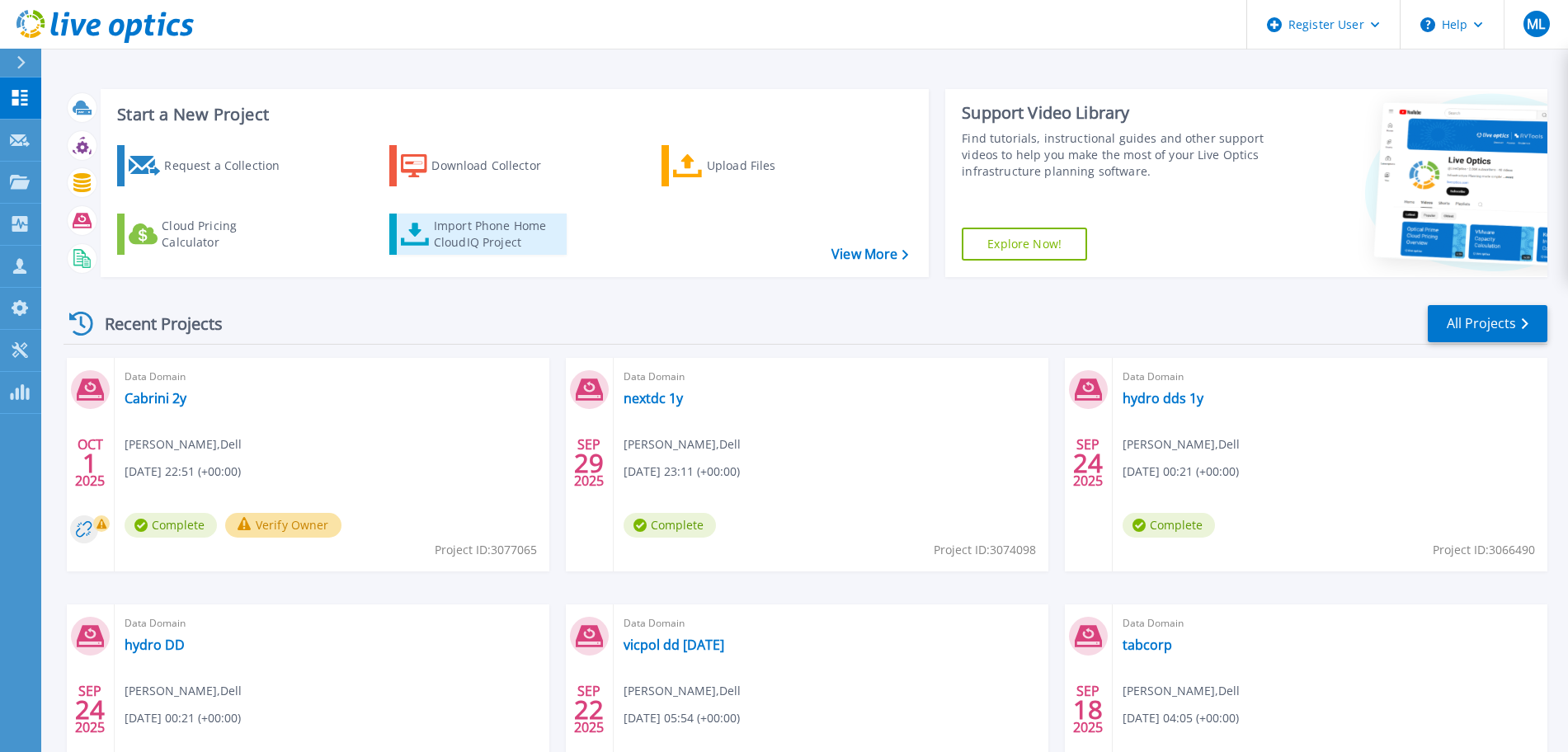
click at [503, 239] on div "Import Phone Home CloudIQ Project" at bounding box center [498, 234] width 128 height 33
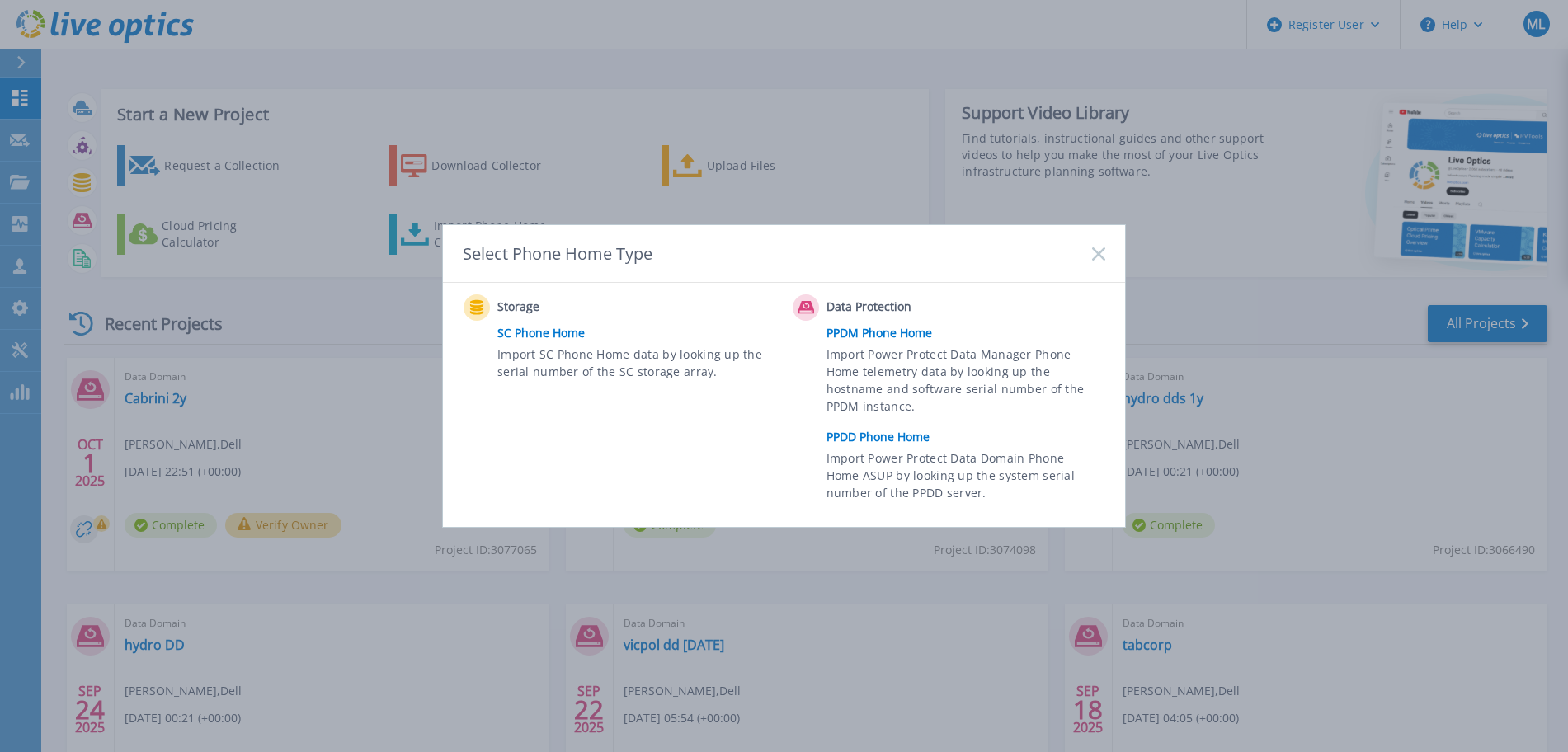
click at [884, 433] on link "PPDD Phone Home" at bounding box center [969, 436] width 287 height 25
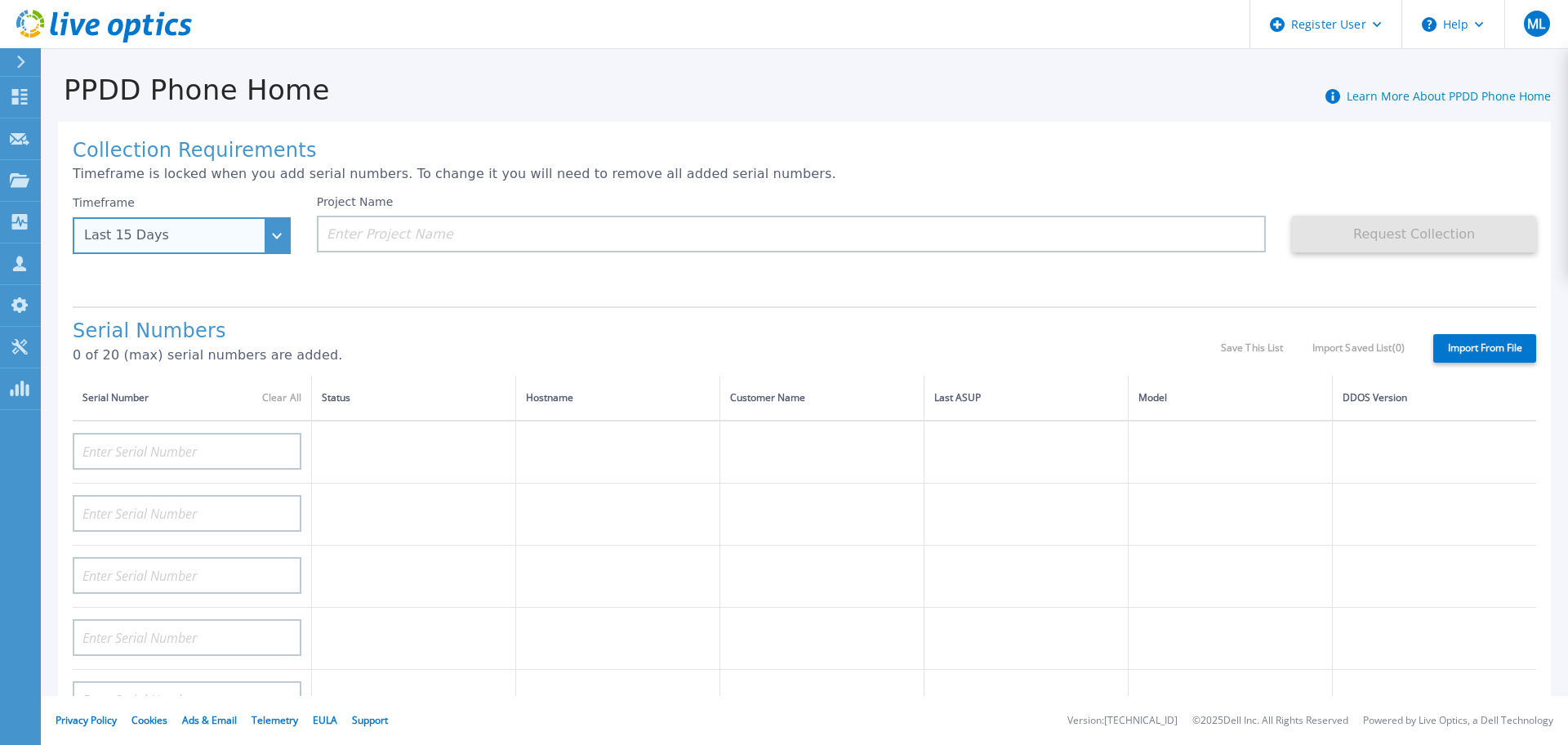
click at [284, 235] on div "Last 15 Days" at bounding box center [181, 235] width 218 height 37
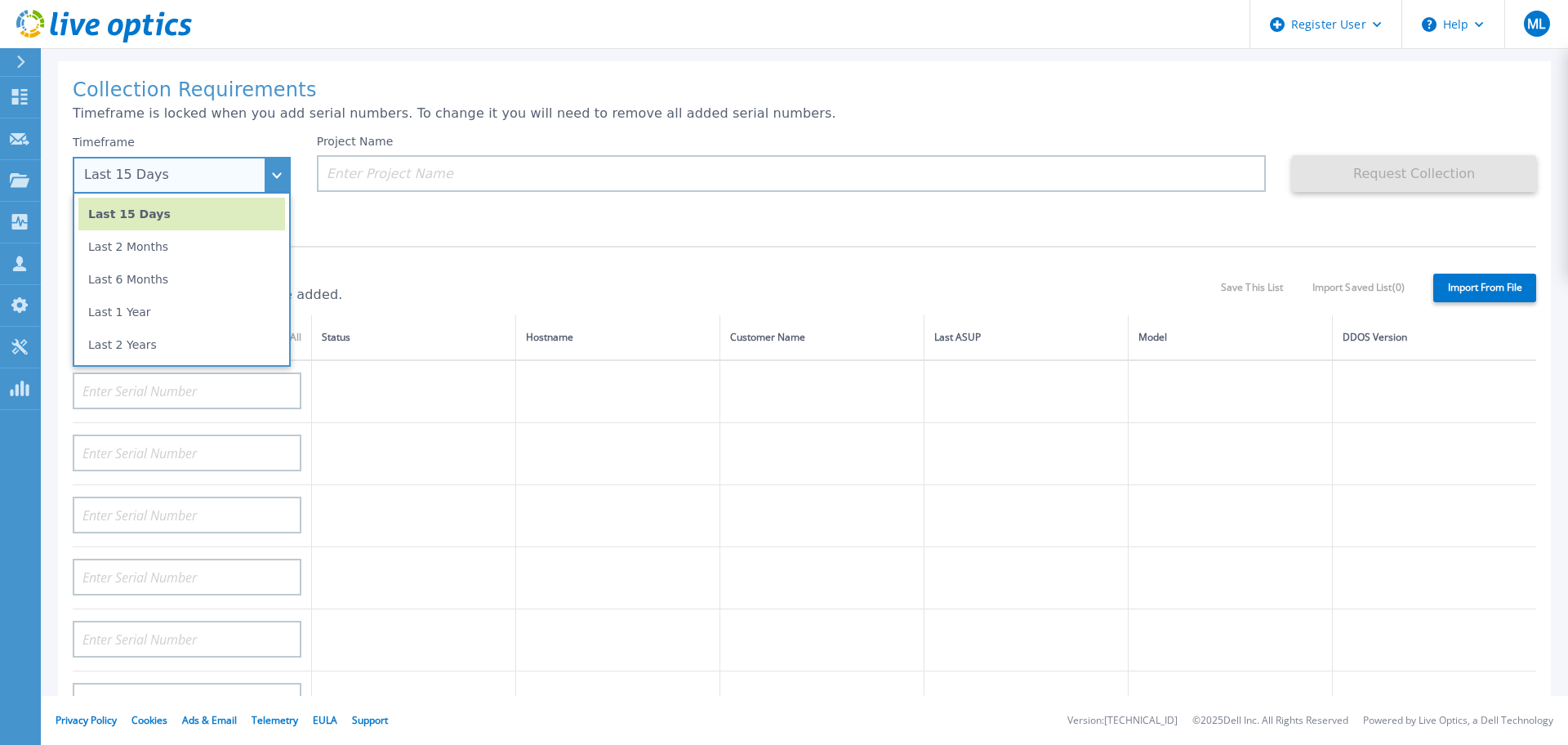
scroll to position [33, 0]
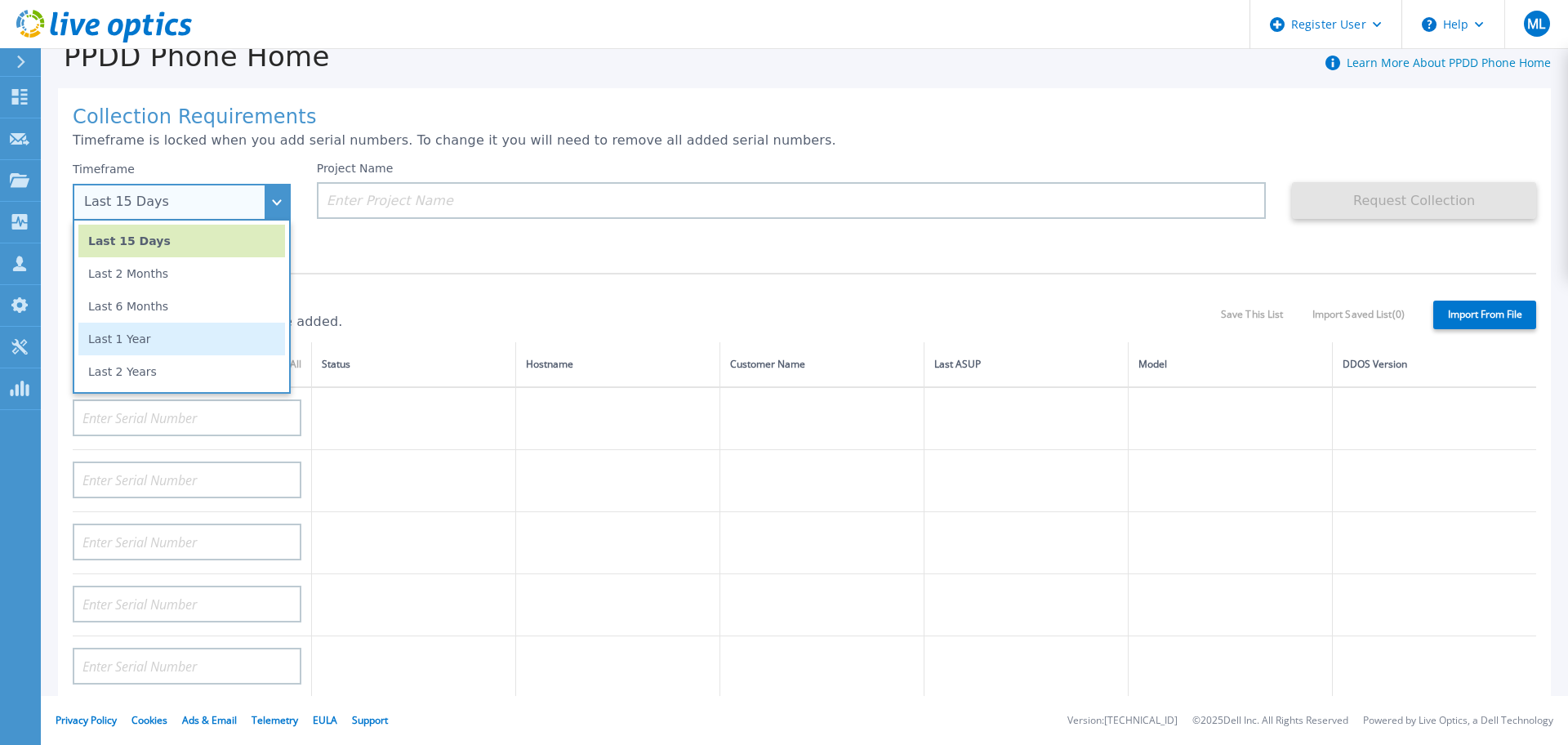
click at [164, 346] on li "Last 1 Year" at bounding box center [181, 339] width 207 height 33
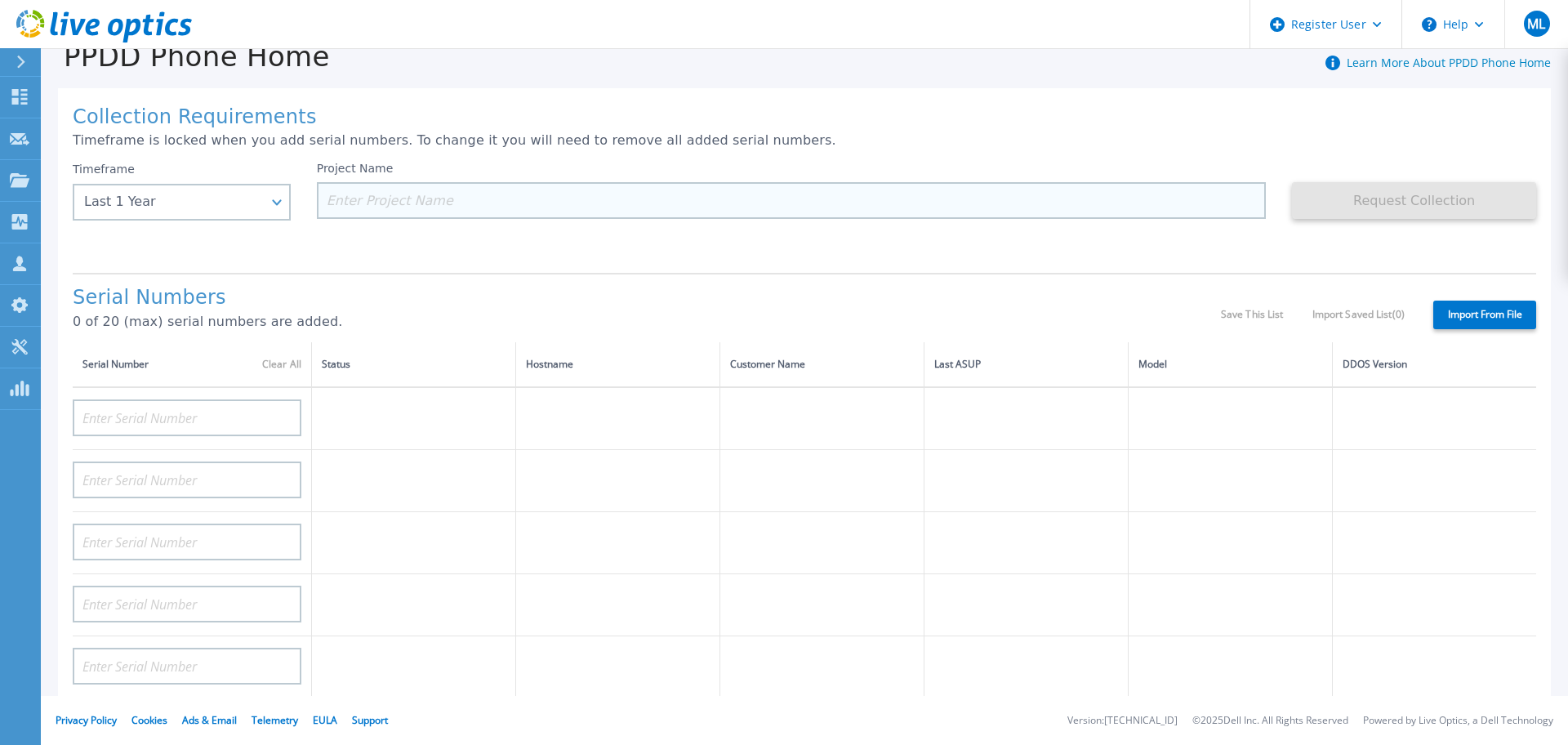
click at [367, 210] on input at bounding box center [791, 201] width 950 height 37
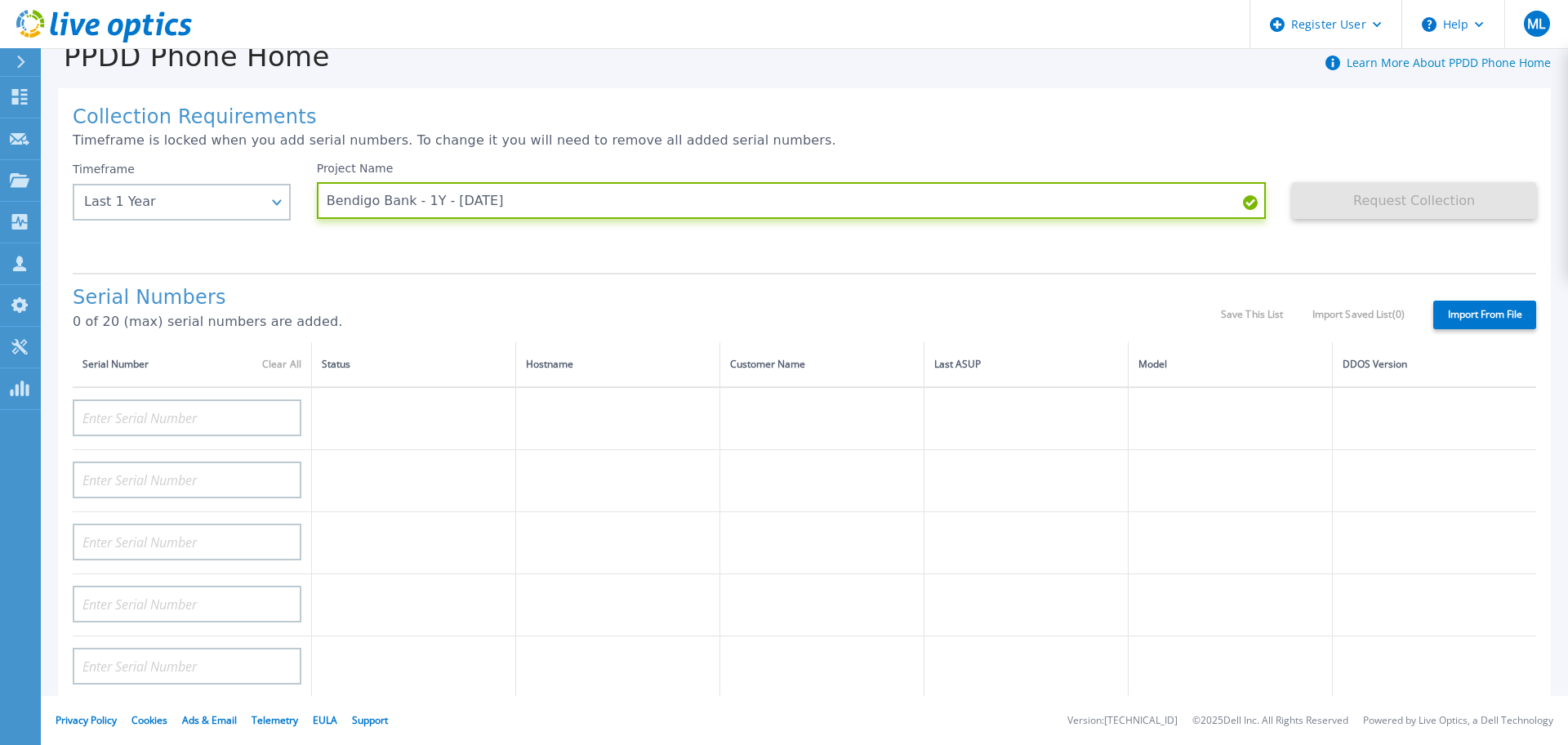
type input "Bendigo Bank - 1Y - [DATE]"
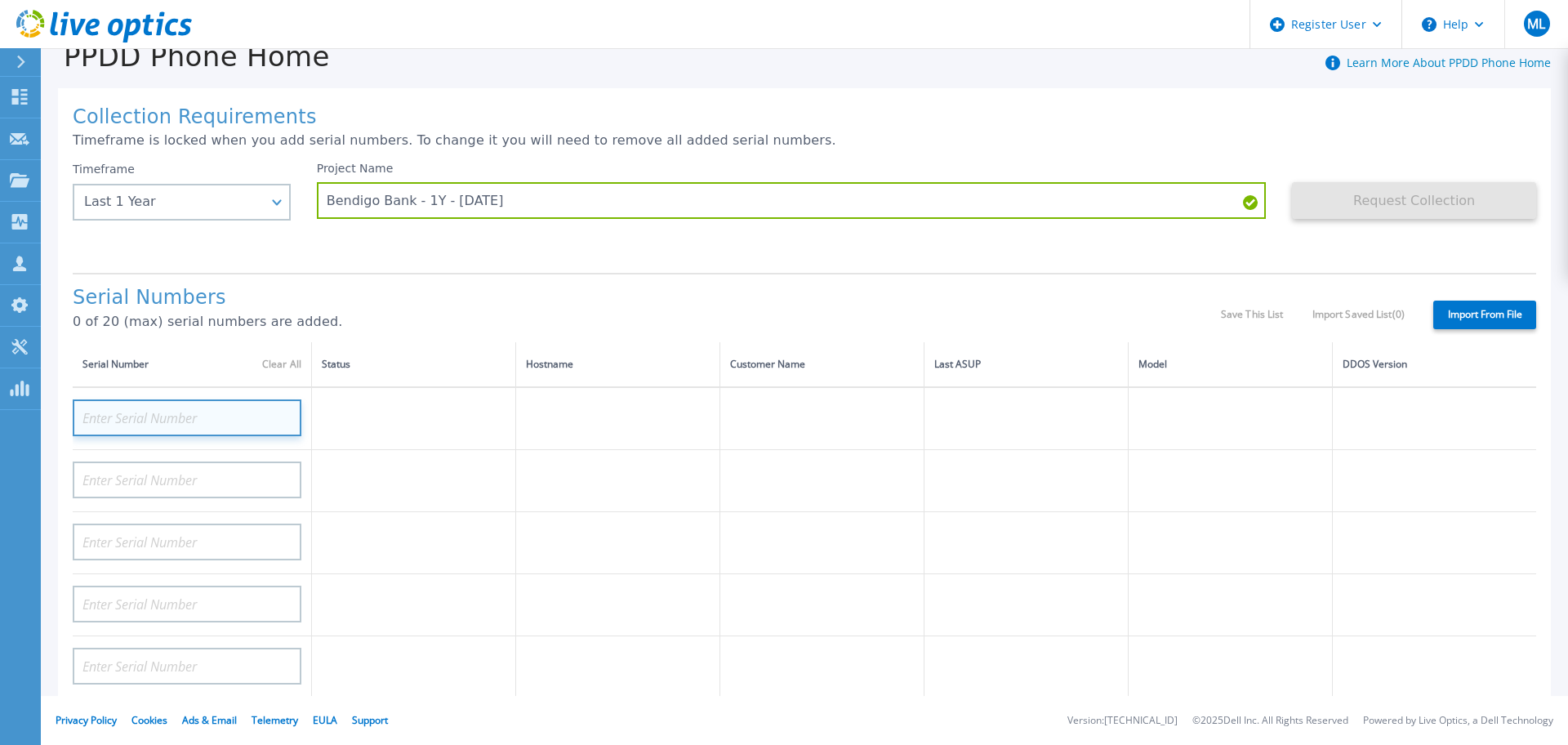
click at [156, 428] on input at bounding box center [187, 418] width 229 height 37
paste input "DE411225184486"
type input "DE411225184486"
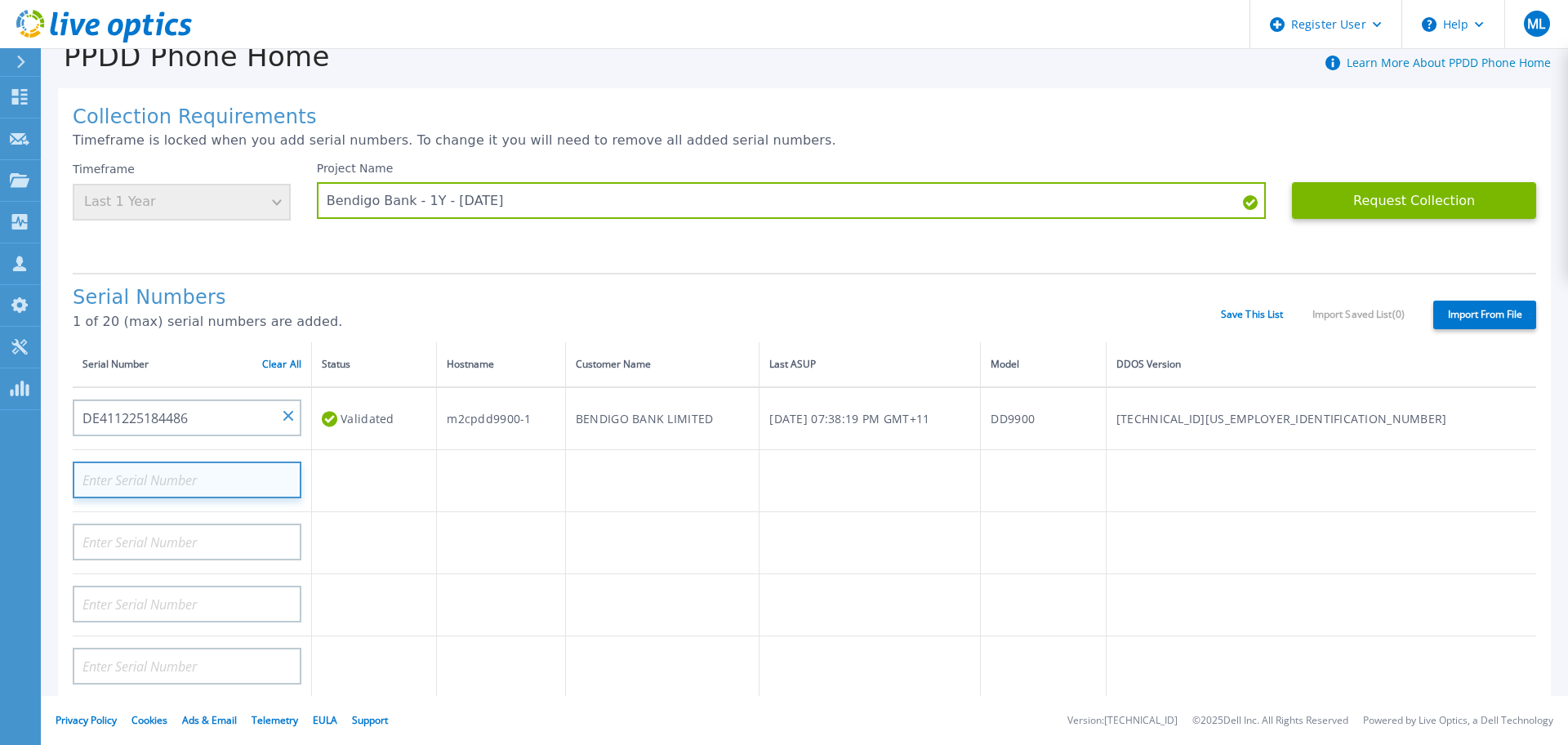
paste input "DE411225184913"
type input "DE411225184913"
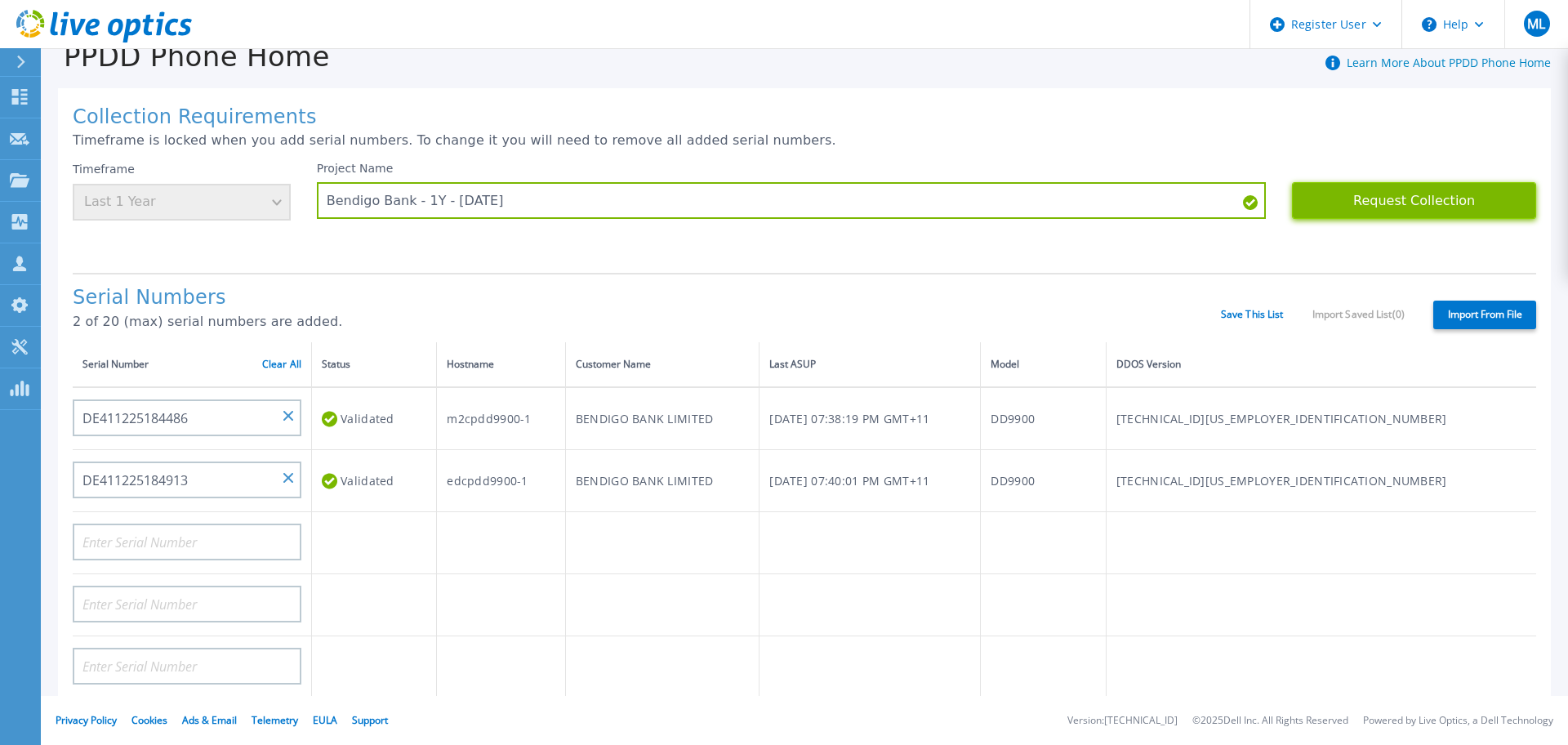
click at [1394, 201] on button "Request Collection" at bounding box center [1413, 201] width 244 height 37
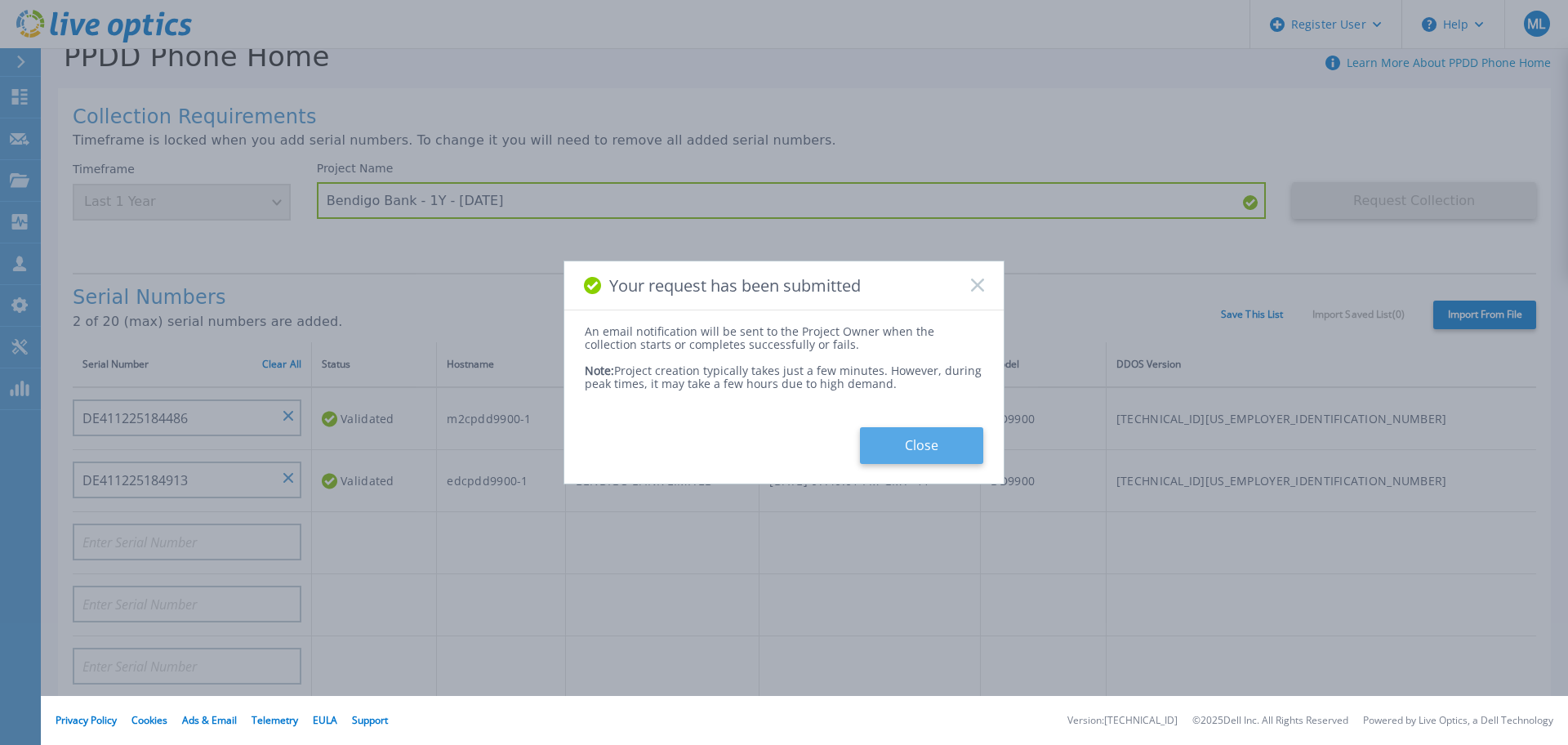
click at [898, 442] on button "Close" at bounding box center [922, 445] width 123 height 37
